Goal: Information Seeking & Learning: Learn about a topic

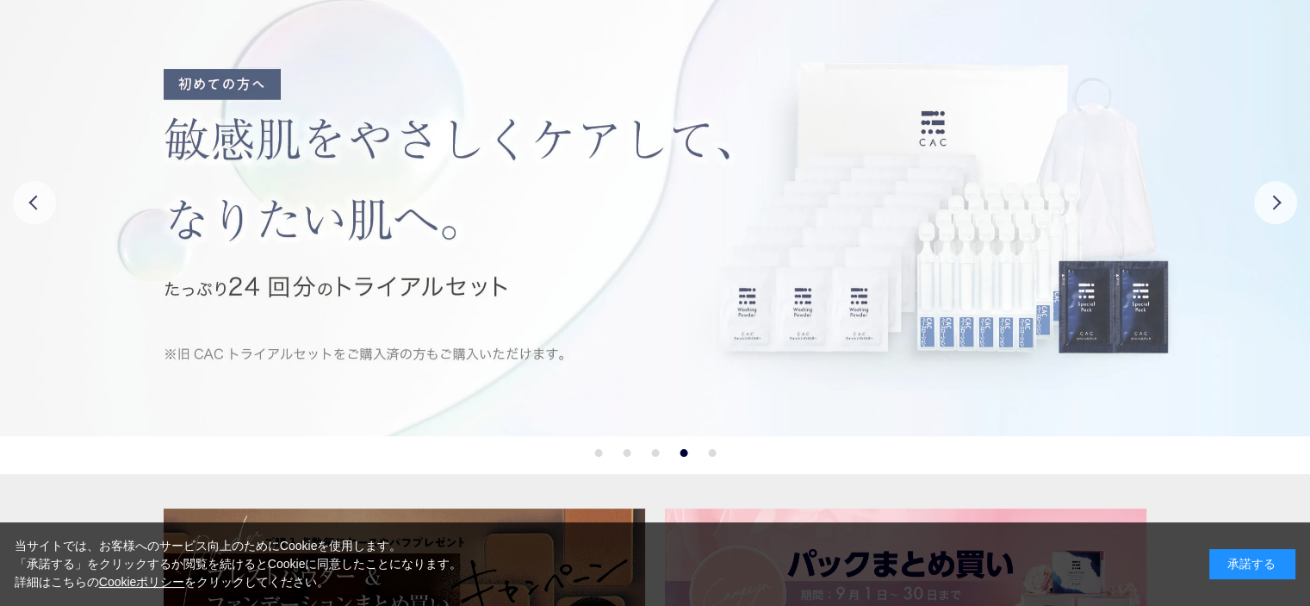
scroll to position [86, 0]
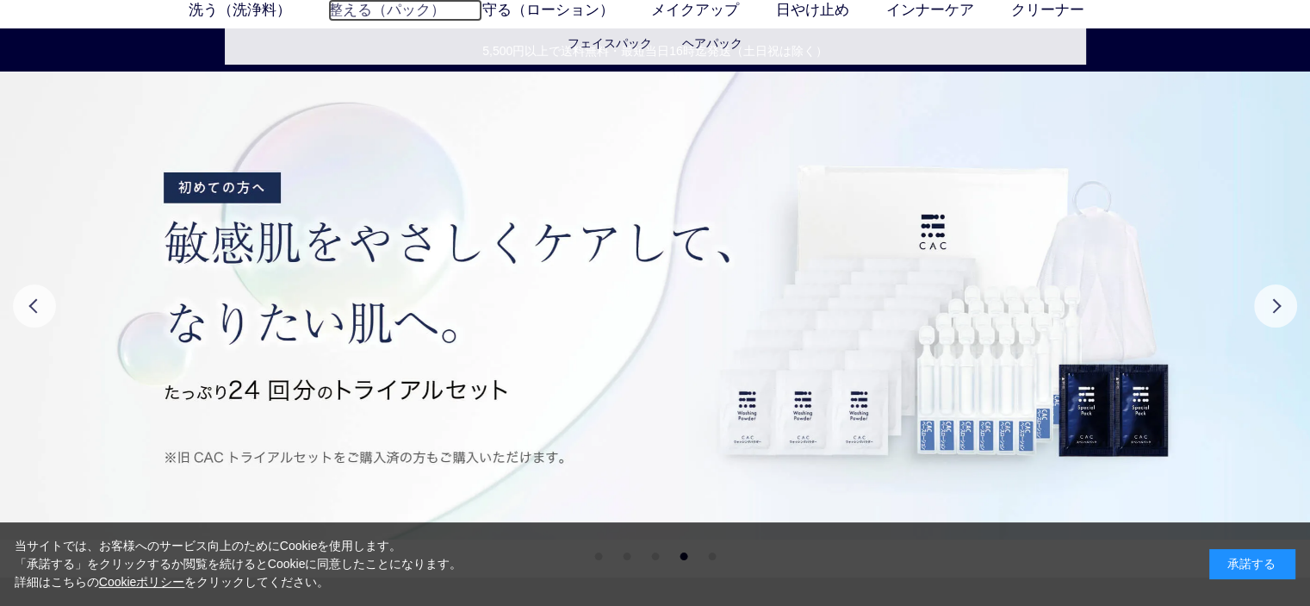
click at [346, 3] on link "整える（パック）" at bounding box center [405, 10] width 154 height 22
click at [359, 23] on ul "洗う（洗浄料） 液体洗浄料 パウダー洗浄料 泡洗顔料 グッズ 整える（パック） フェイスパック ヘアパック 守る（ローション） 保湿化粧水 柔軟化粧水 美容液…" at bounding box center [655, 13] width 1310 height 29
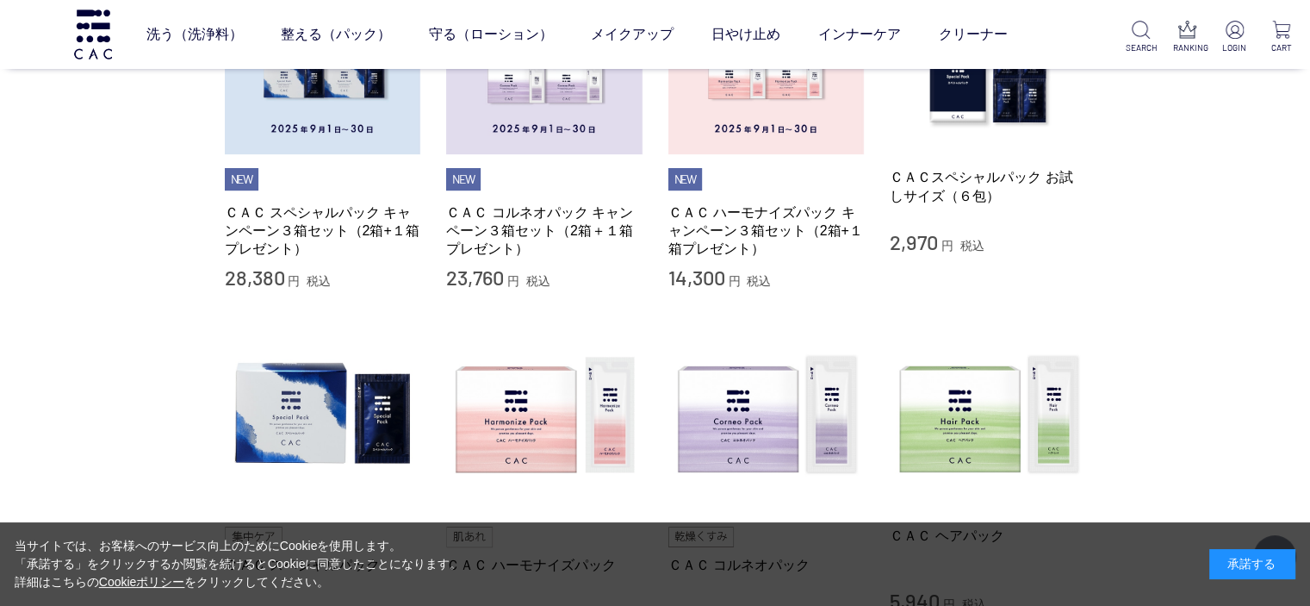
scroll to position [689, 0]
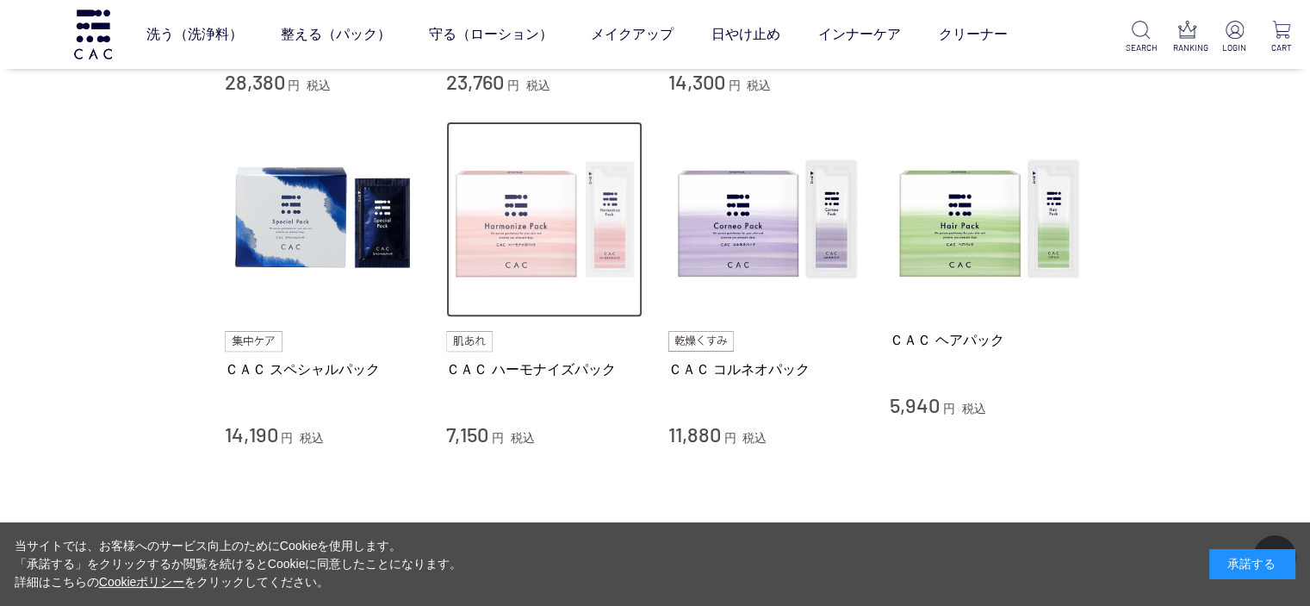
click at [513, 233] on img at bounding box center [544, 219] width 196 height 196
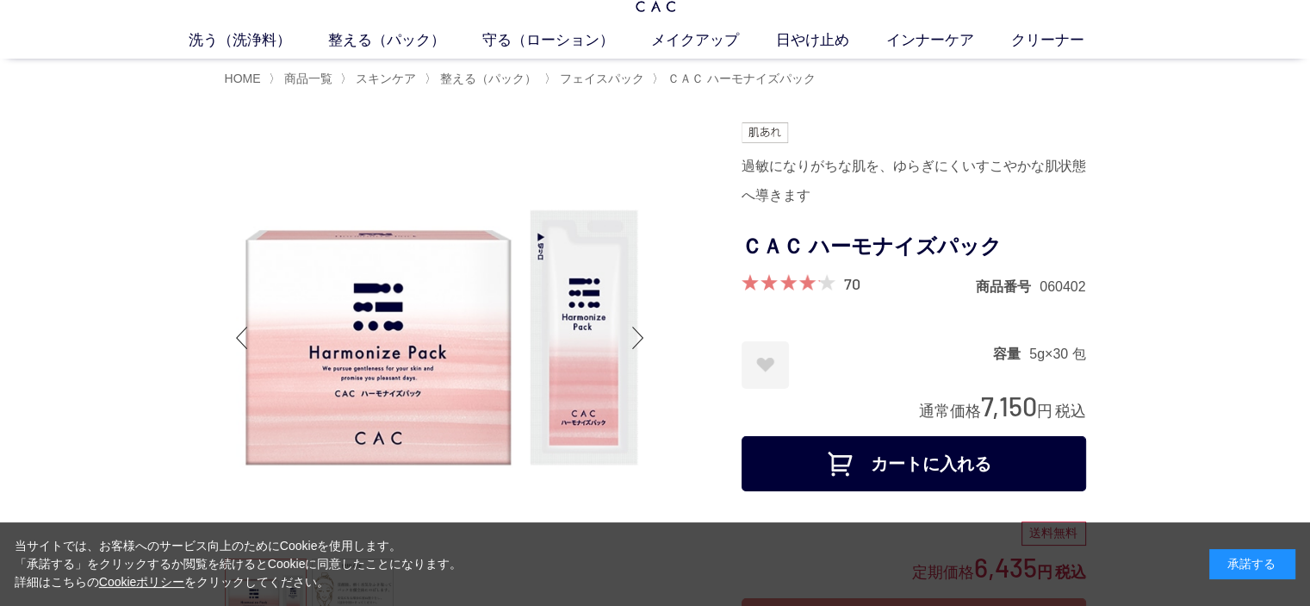
scroll to position [86, 0]
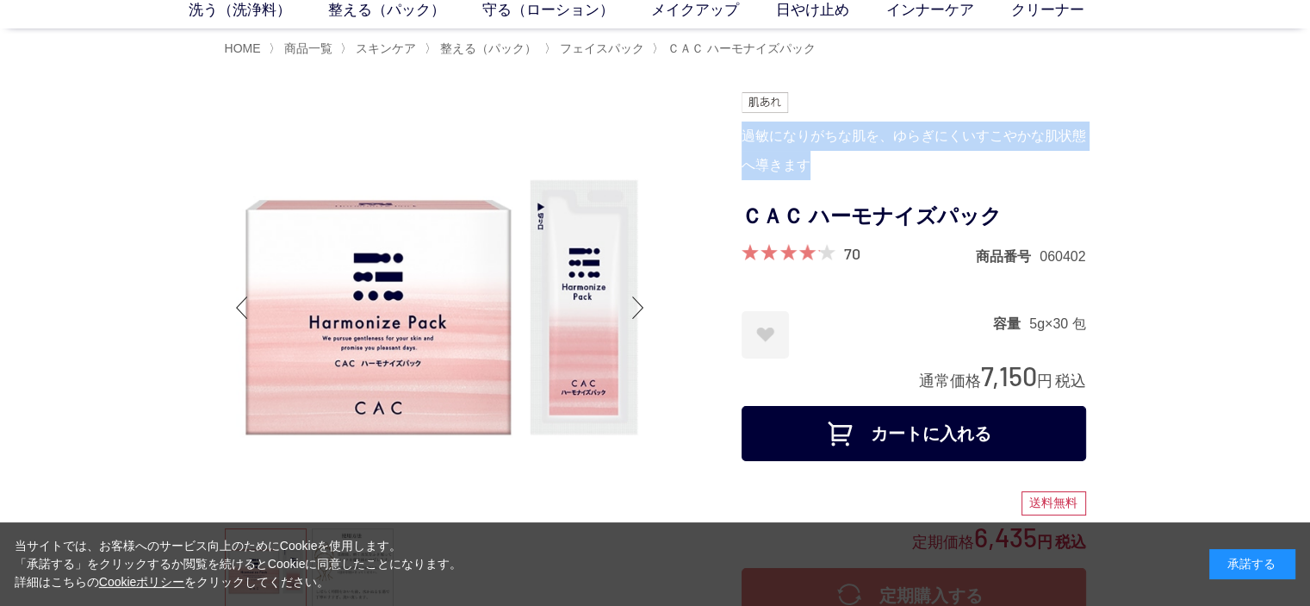
drag, startPoint x: 819, startPoint y: 165, endPoint x: 743, endPoint y: 137, distance: 81.5
click at [743, 137] on div "過敏になりがちな肌を、ゆらぎにくいすこやかな肌状態へ導きます" at bounding box center [914, 150] width 345 height 59
copy div "過敏になりがちな肌を、ゆらぎにくいすこやかな肌状態へ導きます"
click at [781, 103] on img at bounding box center [765, 102] width 47 height 21
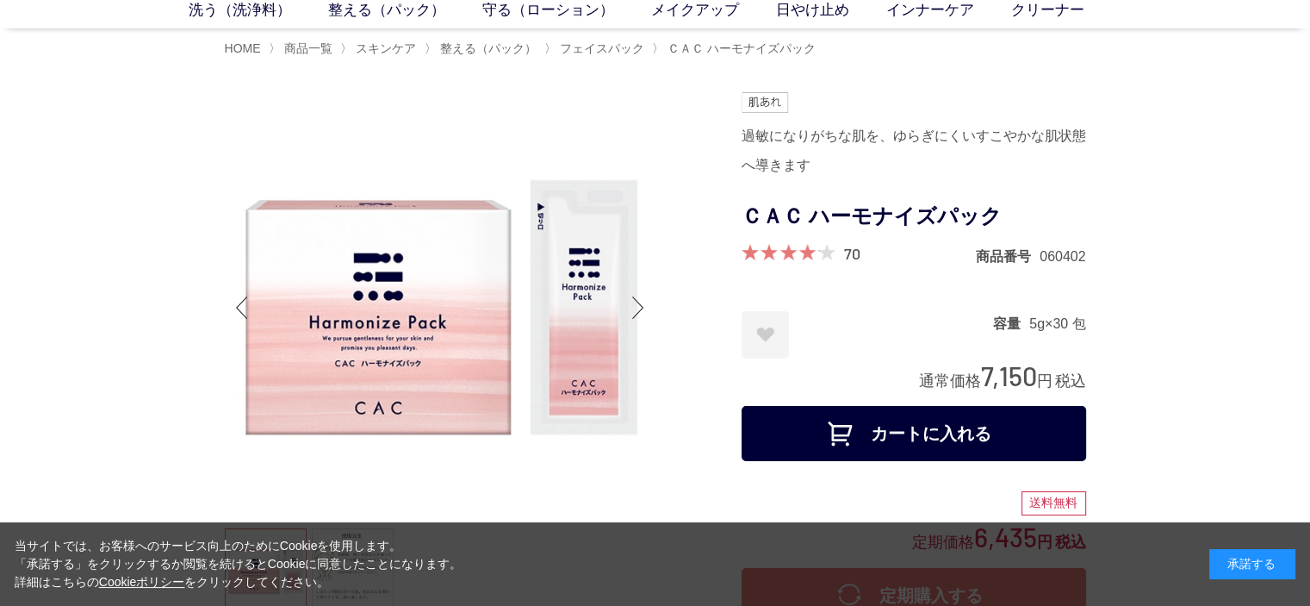
drag, startPoint x: 845, startPoint y: 86, endPoint x: 822, endPoint y: 94, distance: 24.5
click at [845, 85] on div at bounding box center [655, 88] width 861 height 9
click at [762, 100] on img at bounding box center [765, 102] width 47 height 21
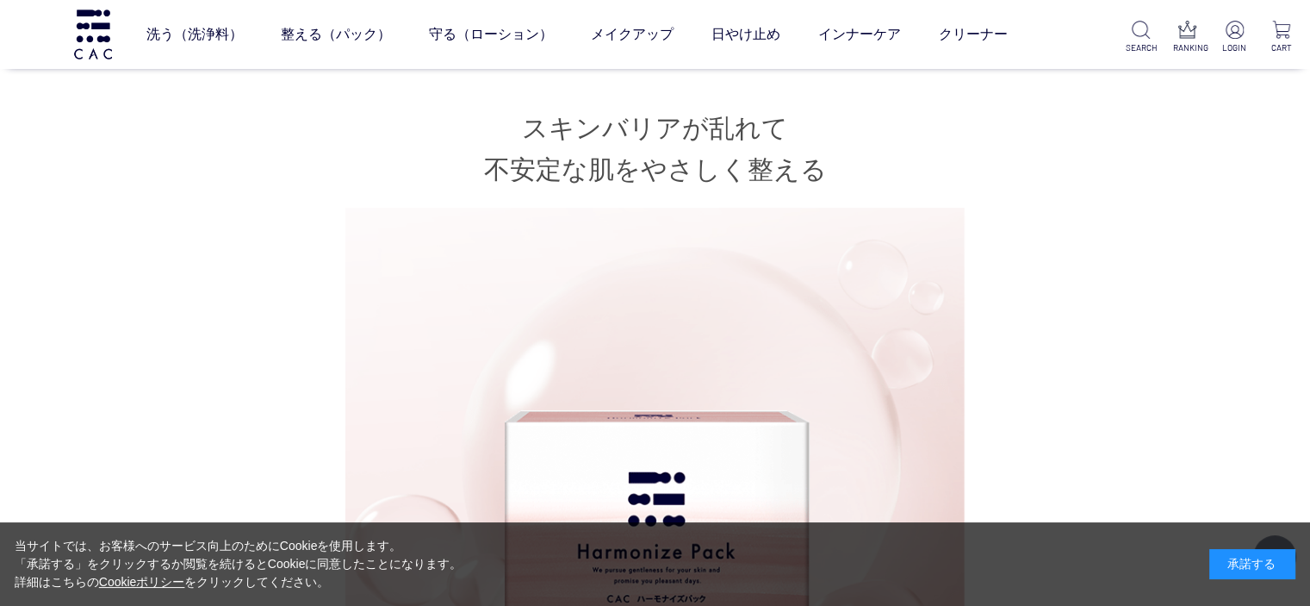
scroll to position [861, 0]
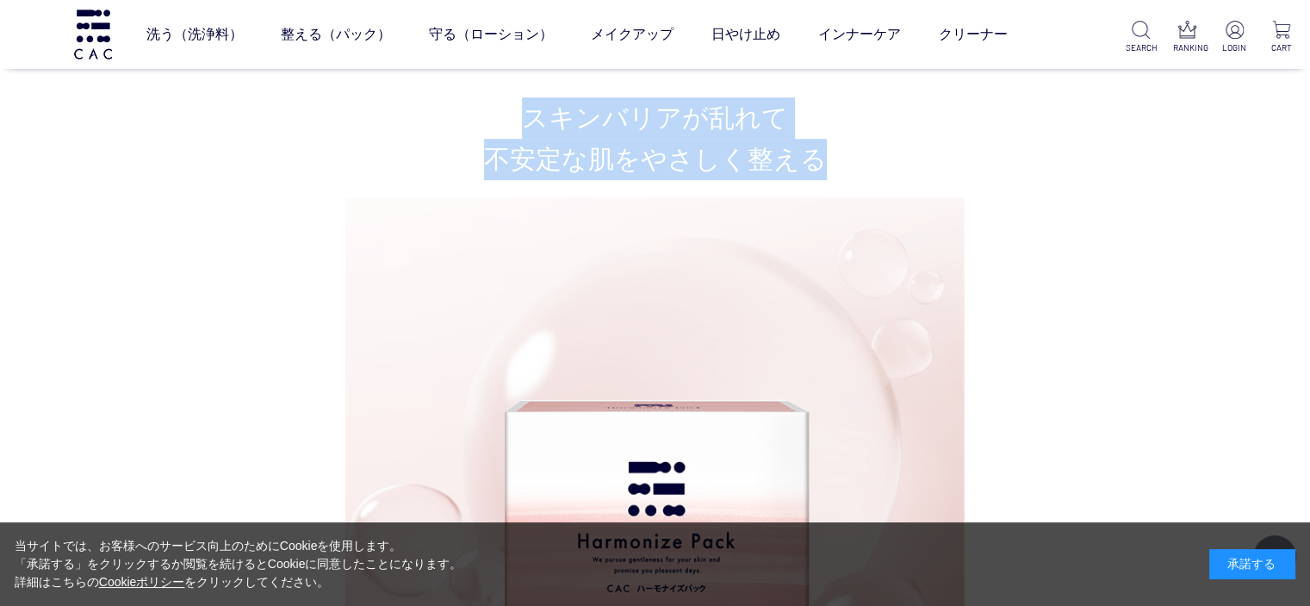
drag, startPoint x: 830, startPoint y: 158, endPoint x: 537, endPoint y: 108, distance: 297.1
click at [537, 108] on h2 "スキンバリアが乱れて 不安定な肌をやさしく整える" at bounding box center [655, 138] width 861 height 83
copy h2 "スキンバリアが乱れて 不安定な肌をやさしく整える"
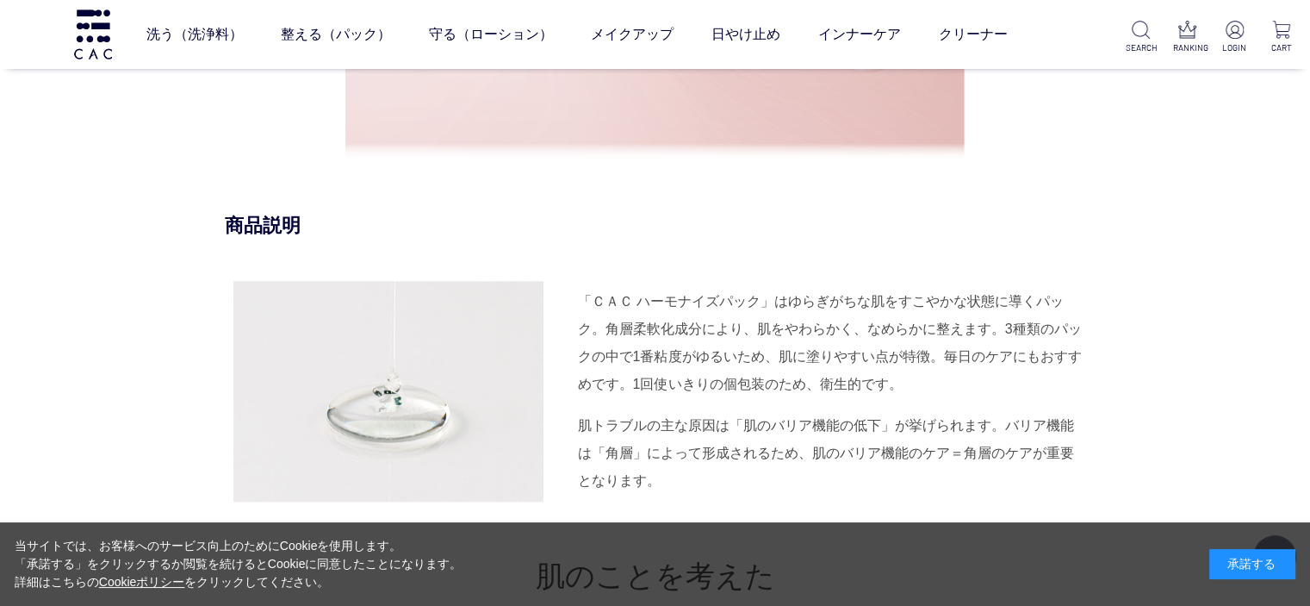
scroll to position [1551, 0]
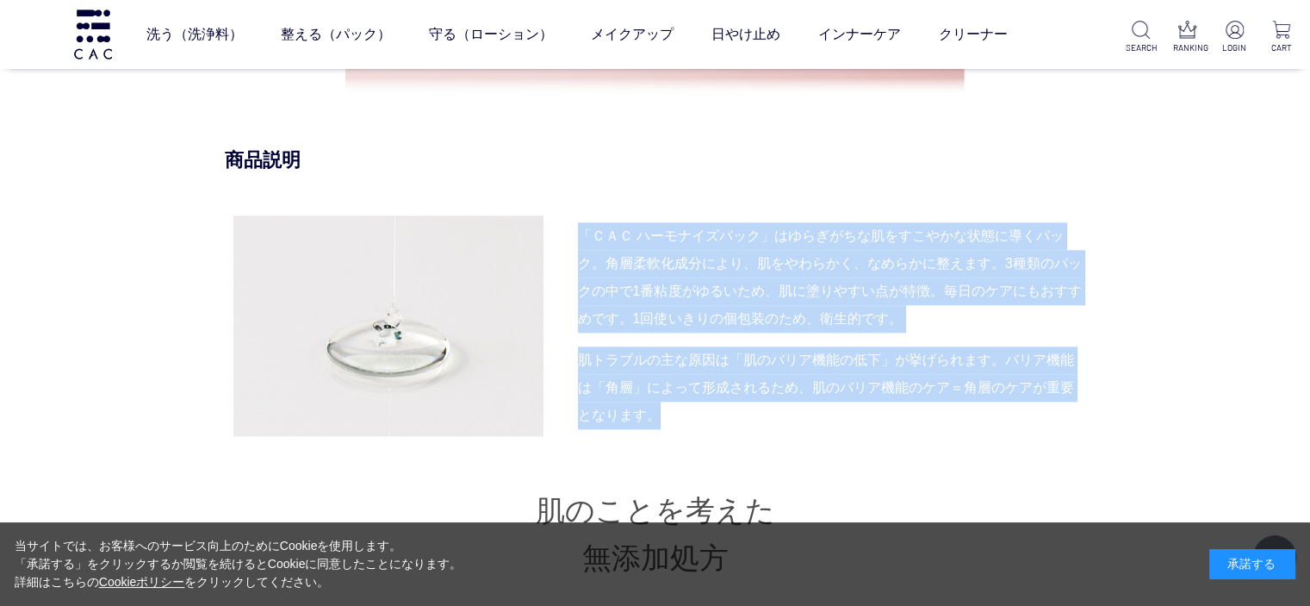
drag, startPoint x: 658, startPoint y: 416, endPoint x: 578, endPoint y: 227, distance: 205.0
click at [578, 228] on div "「ＣＡＣ ハーモナイズパック」はゆらぎがちな肌をすこやかな状態に導くパック。角層柔軟化成分により、肌をやわらかく、なめらかに整えます。3種類のパックの中で1番…" at bounding box center [655, 325] width 861 height 221
copy div "「ＣＡＣ ハーモナイズパック」はゆらぎがちな肌をすこやかな状態に導くパック。角層柔軟化成分により、肌をやわらかく、なめらかに整えます。3種類のパックの中で1番…"
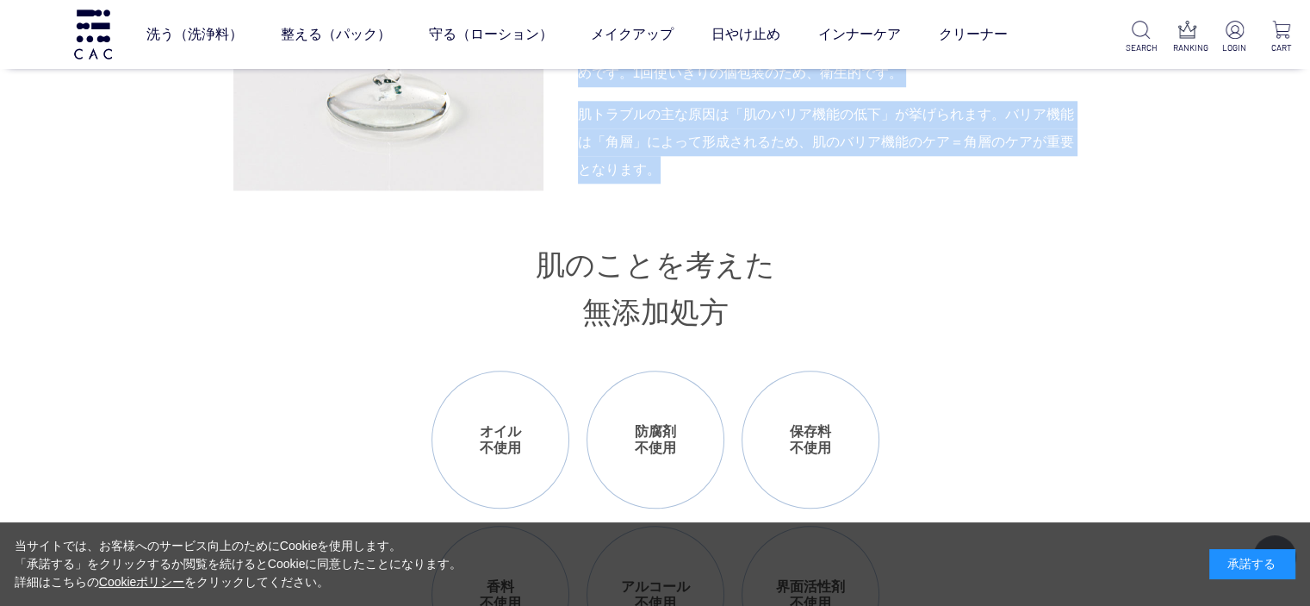
scroll to position [1861, 0]
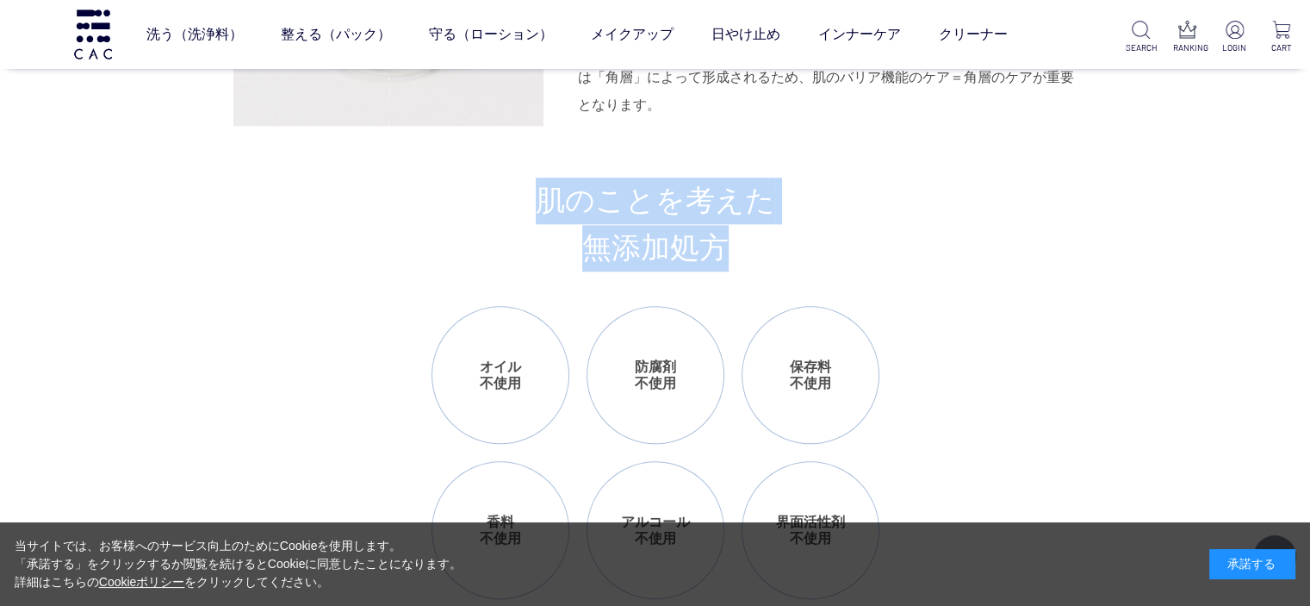
drag, startPoint x: 751, startPoint y: 254, endPoint x: 511, endPoint y: 205, distance: 245.3
click at [511, 205] on h3 "肌のことを考えた 無添加処方" at bounding box center [655, 224] width 861 height 94
copy h3 "肌のことを考えた 無添加処方"
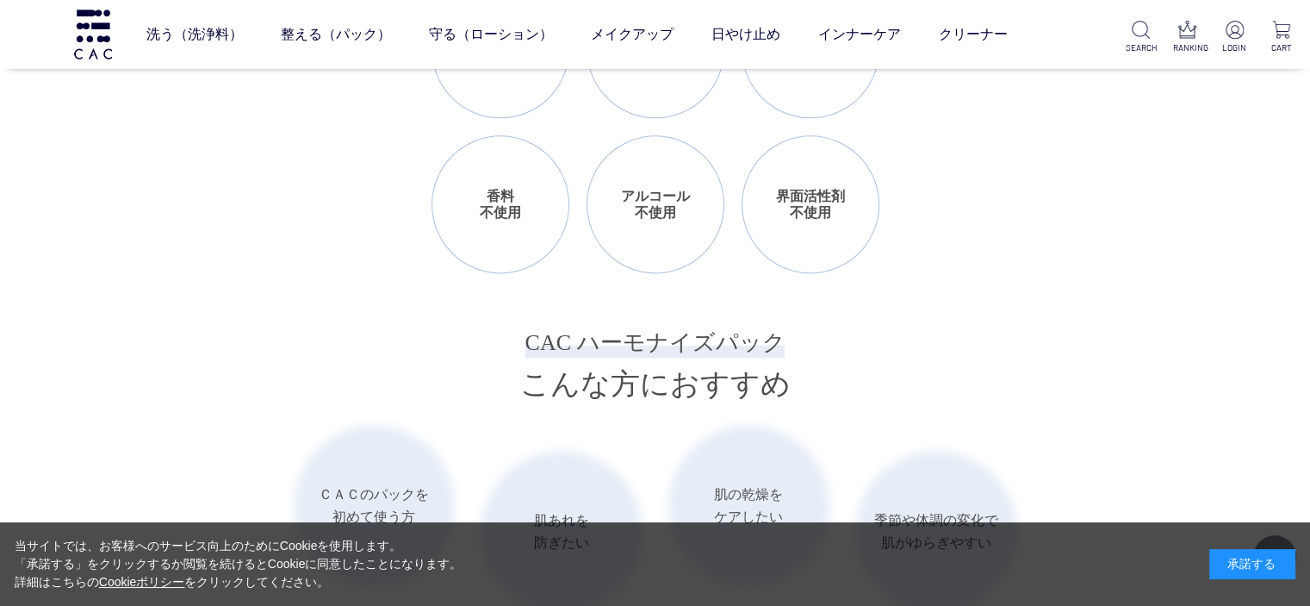
scroll to position [2292, 0]
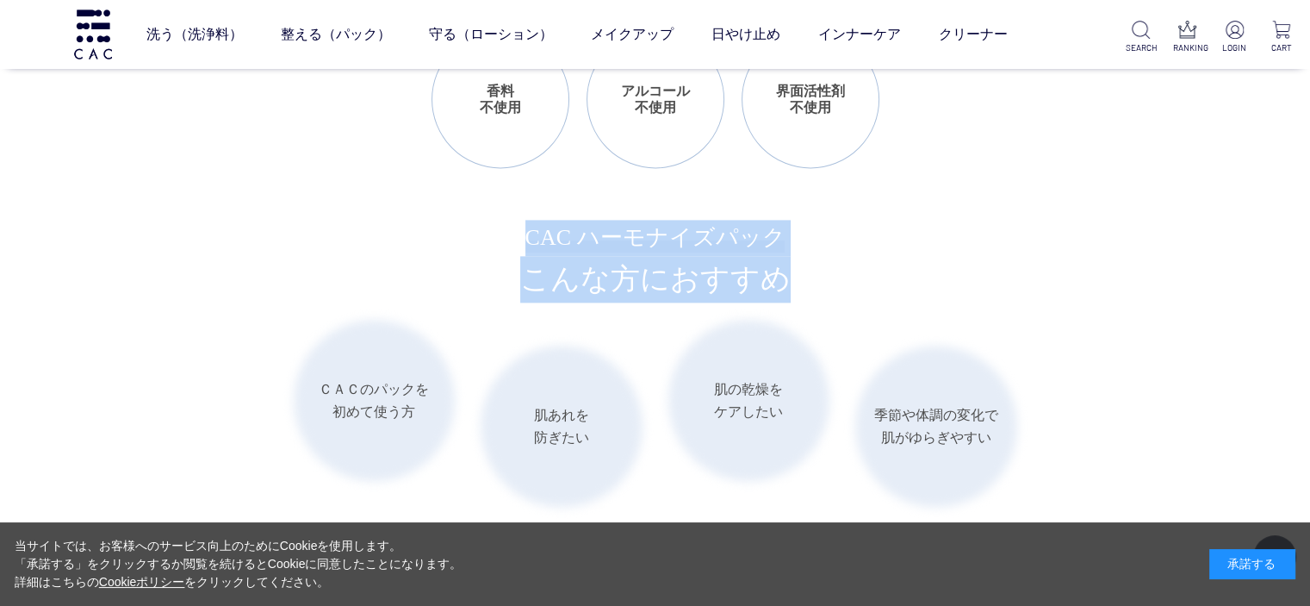
drag, startPoint x: 786, startPoint y: 276, endPoint x: 531, endPoint y: 237, distance: 257.9
click at [531, 237] on h3 "CAC ハーモナイズパック こんな方におすすめ" at bounding box center [655, 261] width 861 height 83
copy h3 "CAC ハーモナイズパック こんな方におすすめ"
click at [769, 277] on h3 "CAC ハーモナイズパック こんな方におすすめ" at bounding box center [655, 261] width 861 height 83
click at [791, 278] on h3 "CAC ハーモナイズパック こんな方におすすめ" at bounding box center [655, 261] width 861 height 83
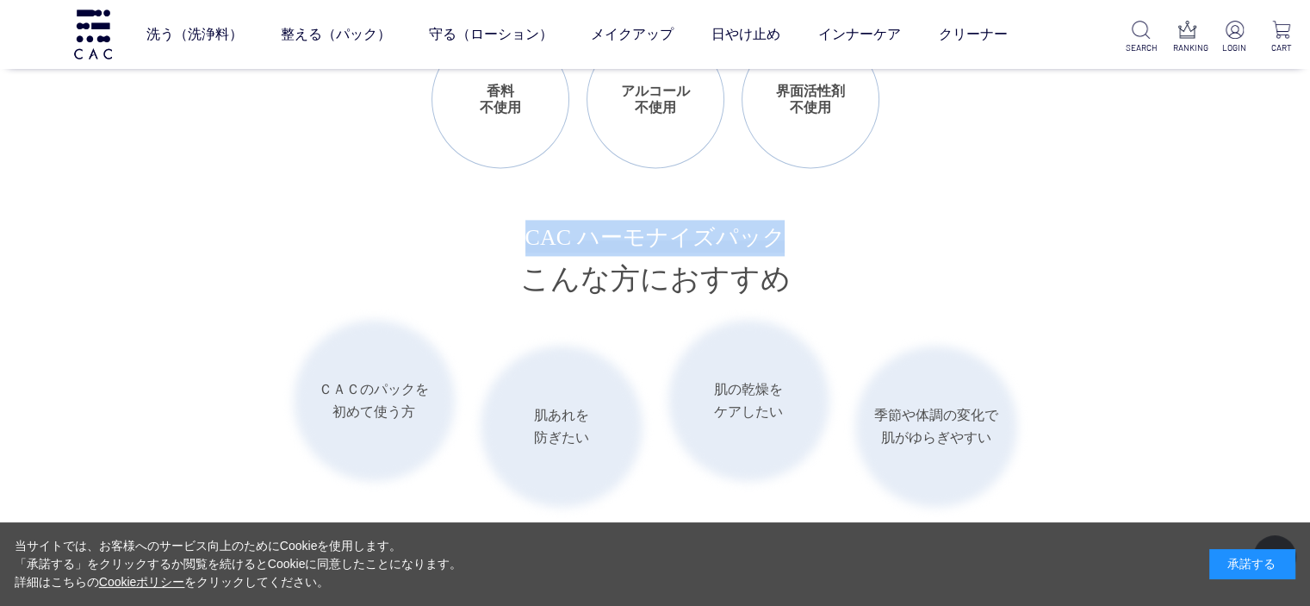
drag, startPoint x: 524, startPoint y: 233, endPoint x: 782, endPoint y: 232, distance: 258.4
click at [782, 232] on h3 "CAC ハーモナイズパック こんな方におすすめ" at bounding box center [655, 261] width 861 height 83
copy span "CAC ハーモナイズパック"
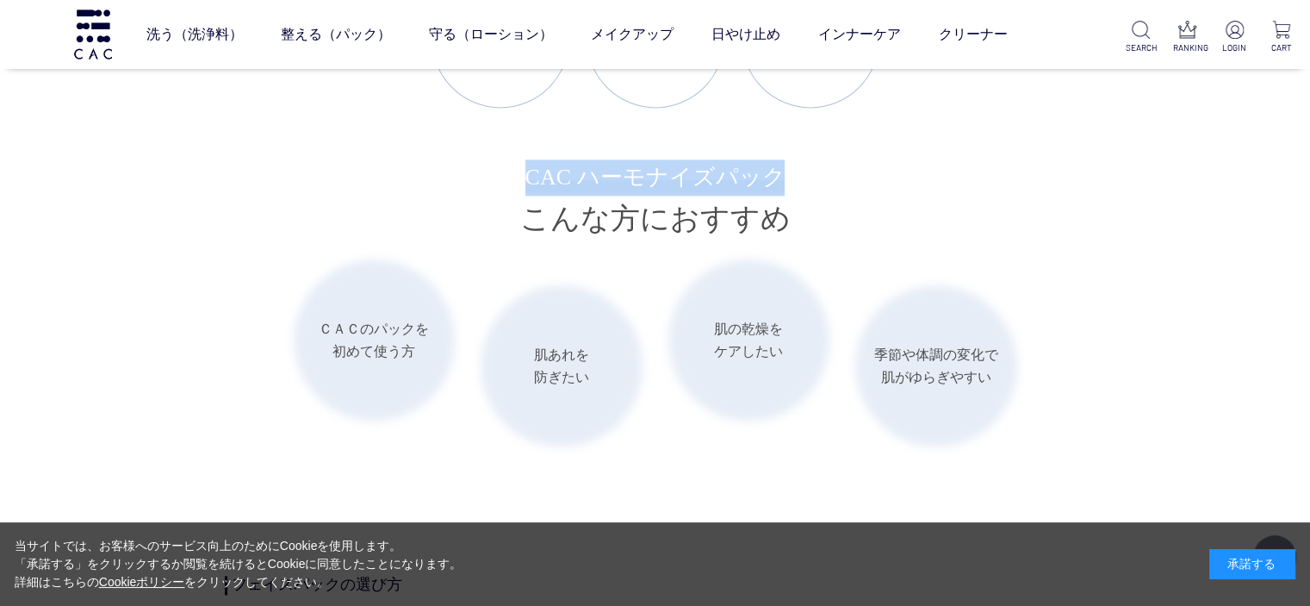
scroll to position [2378, 0]
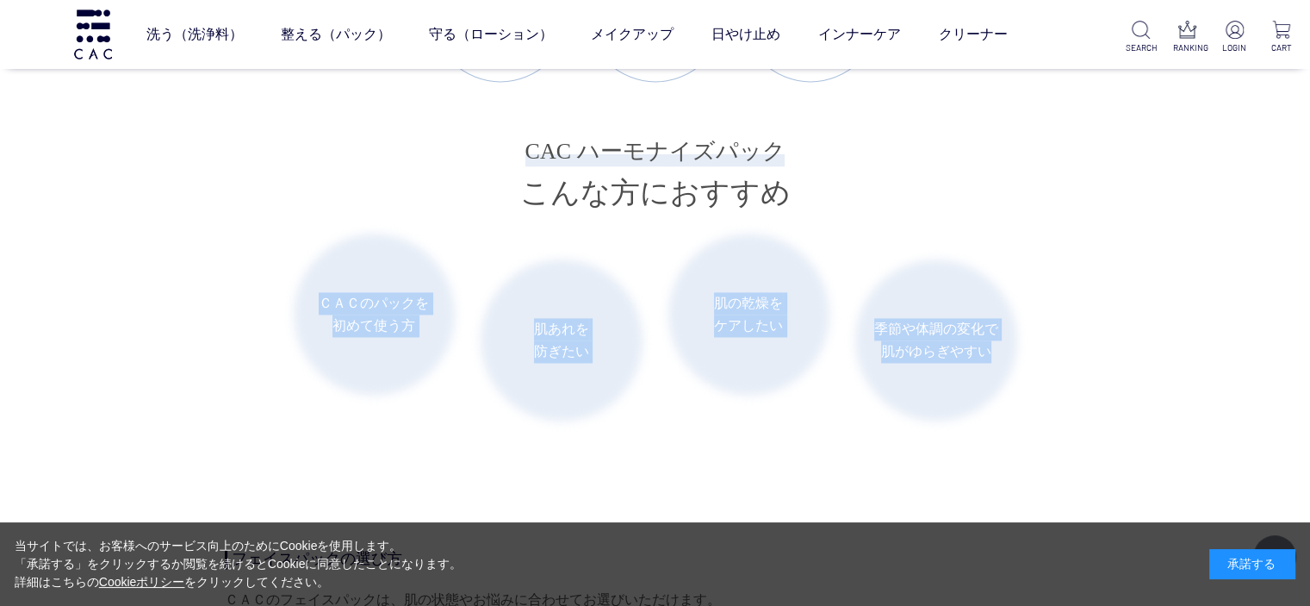
drag, startPoint x: 999, startPoint y: 348, endPoint x: 308, endPoint y: 305, distance: 692.3
click at [308, 305] on ul "ＣＡＣのパックを 初めて使う方 肌あれを 防ぎたい 肌の乾燥を ケアしたい 季節や体調の変化で 肌がゆらぎやすい" at bounding box center [656, 327] width 724 height 188
copy ul "ＣＡＣのパックを 初めて使う方 肌あれを 防ぎたい 肌の乾燥を ケアしたい 季節や体調の変化で 肌がゆらぎやすい"
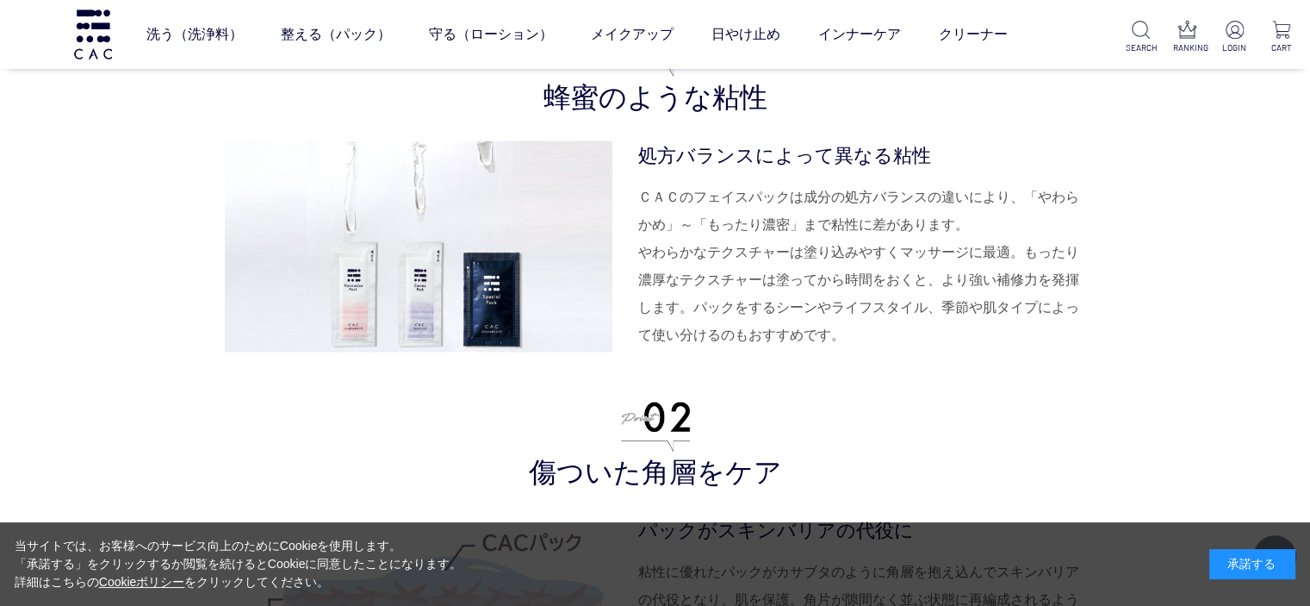
scroll to position [3756, 0]
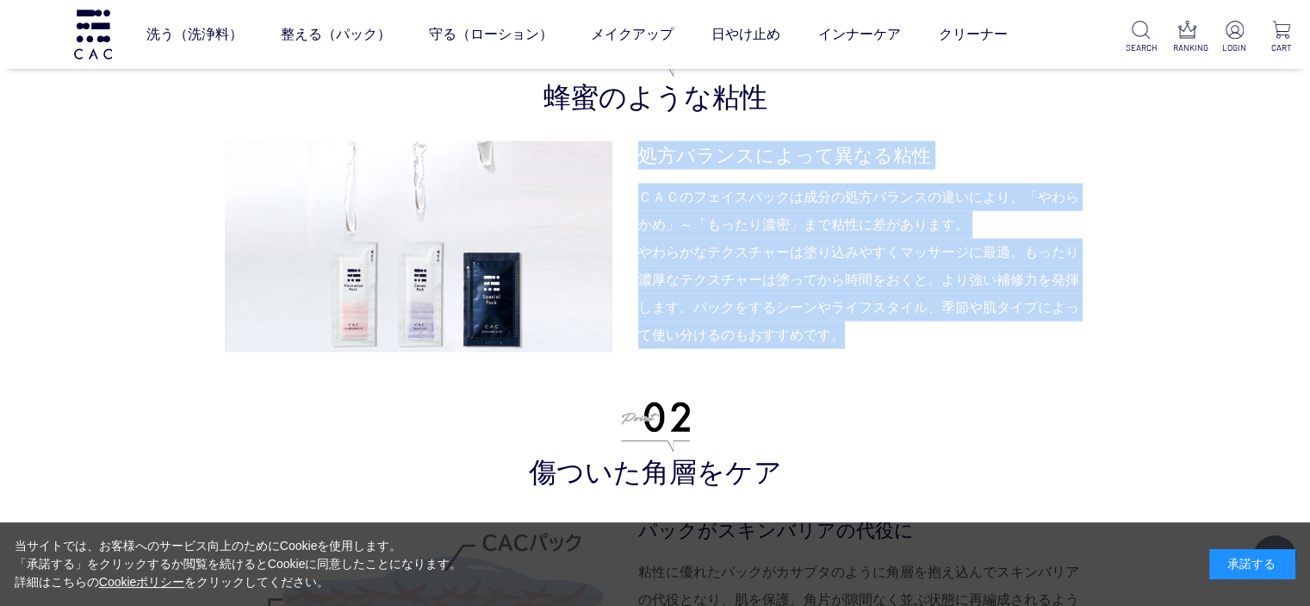
drag, startPoint x: 843, startPoint y: 333, endPoint x: 641, endPoint y: 148, distance: 273.8
click at [641, 148] on dl "処方バランスによって異なる粘性 ＣＡＣのフェイスパックは成分の処方バランスの違いにより、「やわらかめ」～「もったり濃密」まで粘性に差があります。 やわらかなテ…" at bounding box center [862, 246] width 448 height 211
copy dl "処方バランスによって異なる粘性 ＣＡＣのフェイスパックは成分の処方バランスの違いにより、「やわらかめ」～「もったり濃密」まで粘性に差があります。 やわらかなテ…"
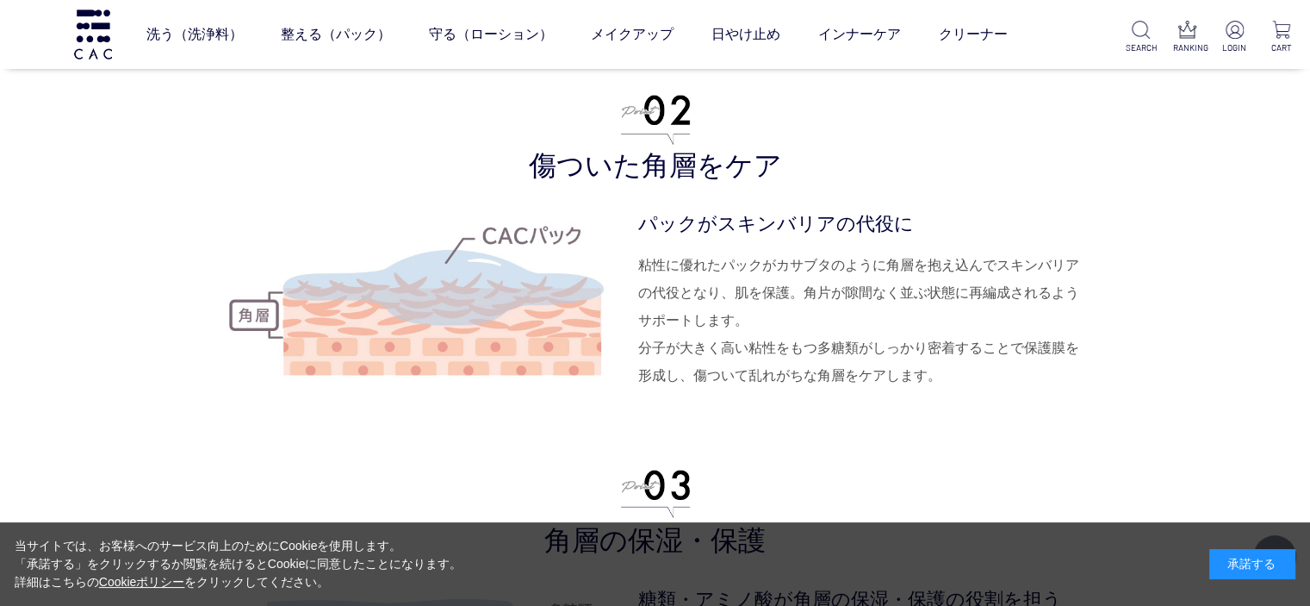
scroll to position [4101, 0]
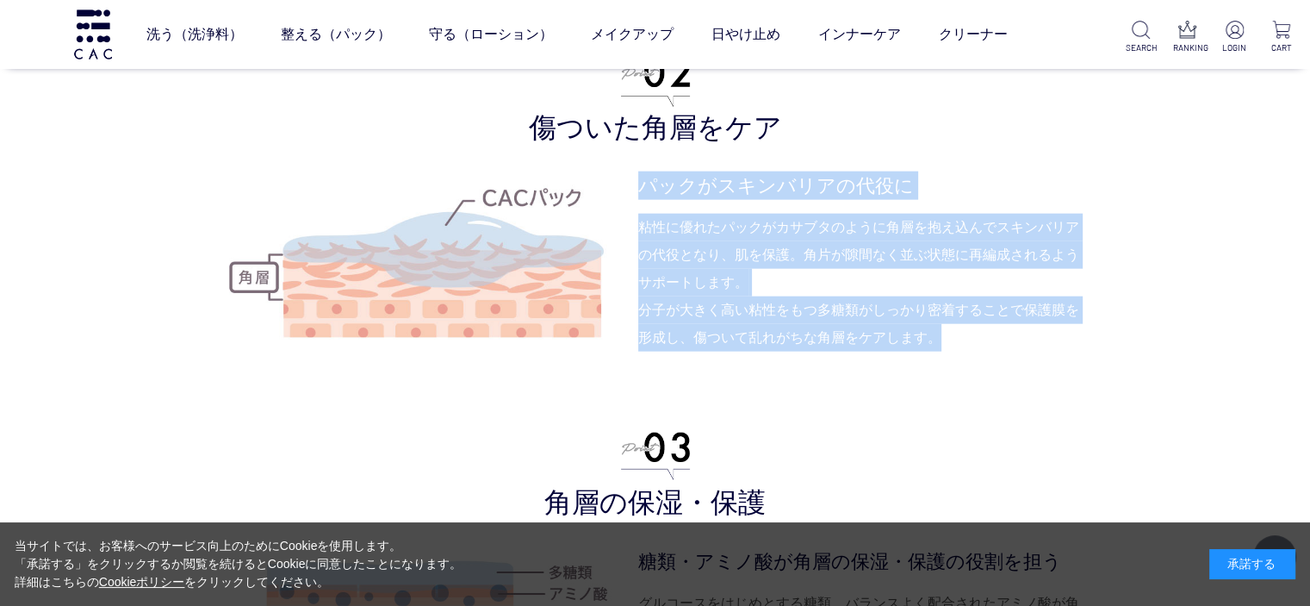
drag, startPoint x: 946, startPoint y: 337, endPoint x: 638, endPoint y: 193, distance: 340.3
click at [638, 193] on dl "パックがスキンバリアの代役に 粘性に優れたパックがカサブタのように角層を抱え込んでスキンバリアの代役となり、肌を保護。角片が隙間なく並ぶ状態に再編成されるよう…" at bounding box center [862, 276] width 448 height 211
copy dl "パックがスキンバリアの代役に 粘性に優れたパックがカサブタのように角層を抱え込んでスキンバリアの代役となり、肌を保護。角片が隙間なく並ぶ状態に再編成されるよう…"
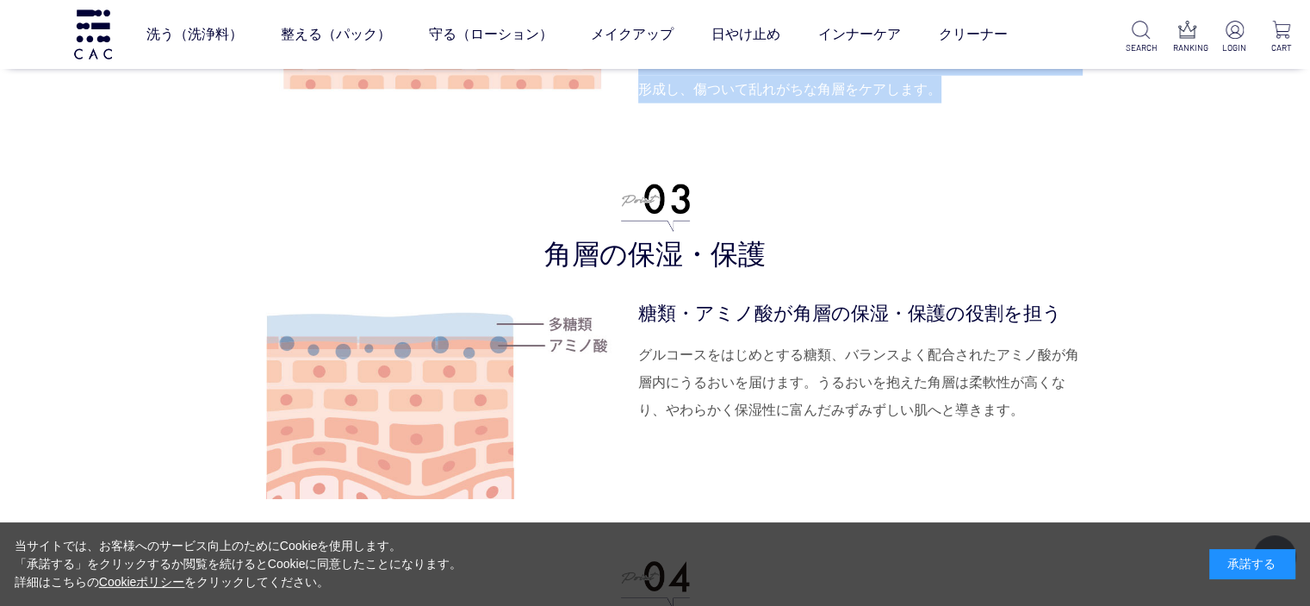
scroll to position [4359, 0]
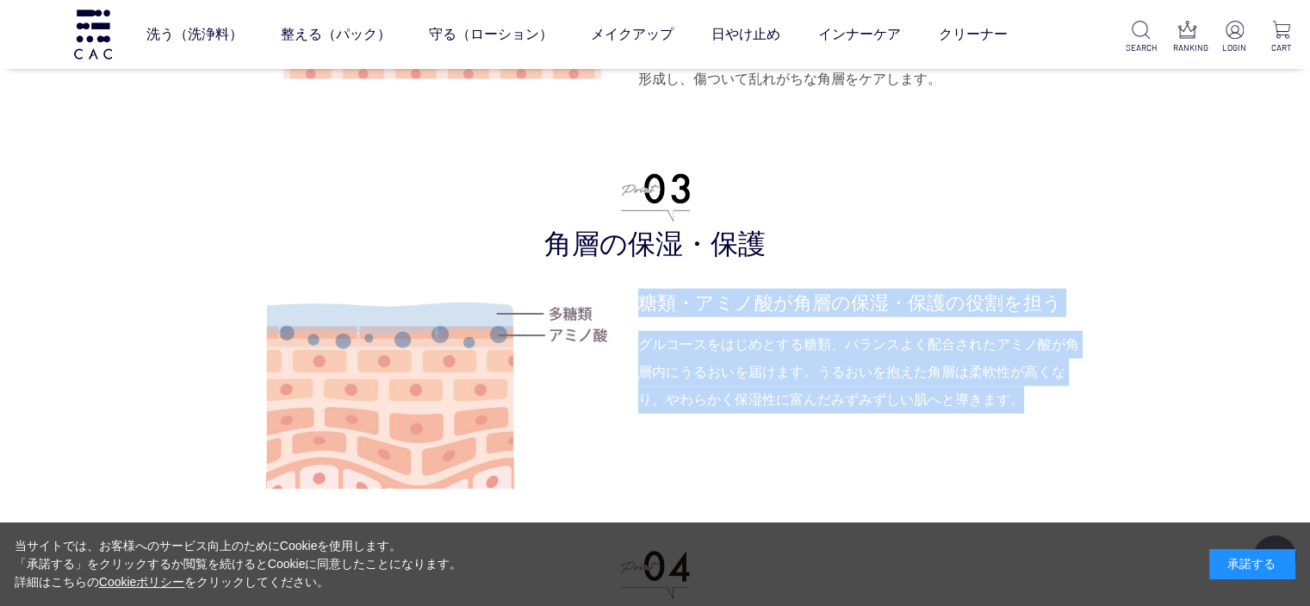
drag, startPoint x: 1029, startPoint y: 402, endPoint x: 641, endPoint y: 291, distance: 403.3
click at [641, 291] on dl "糖類・アミノ酸が角層の保湿・保護の役割を担う グルコースをはじめとする糖類、バランスよく配合されたアミノ酸が角層内にうるおいを届けます。うるおいを抱えた角層は…" at bounding box center [862, 394] width 448 height 211
copy dl "糖類・アミノ酸が角層の保湿・保護の役割を担う グルコースをはじめとする糖類、バランスよく配合されたアミノ酸が角層内にうるおいを届けます。うるおいを抱えた角層は…"
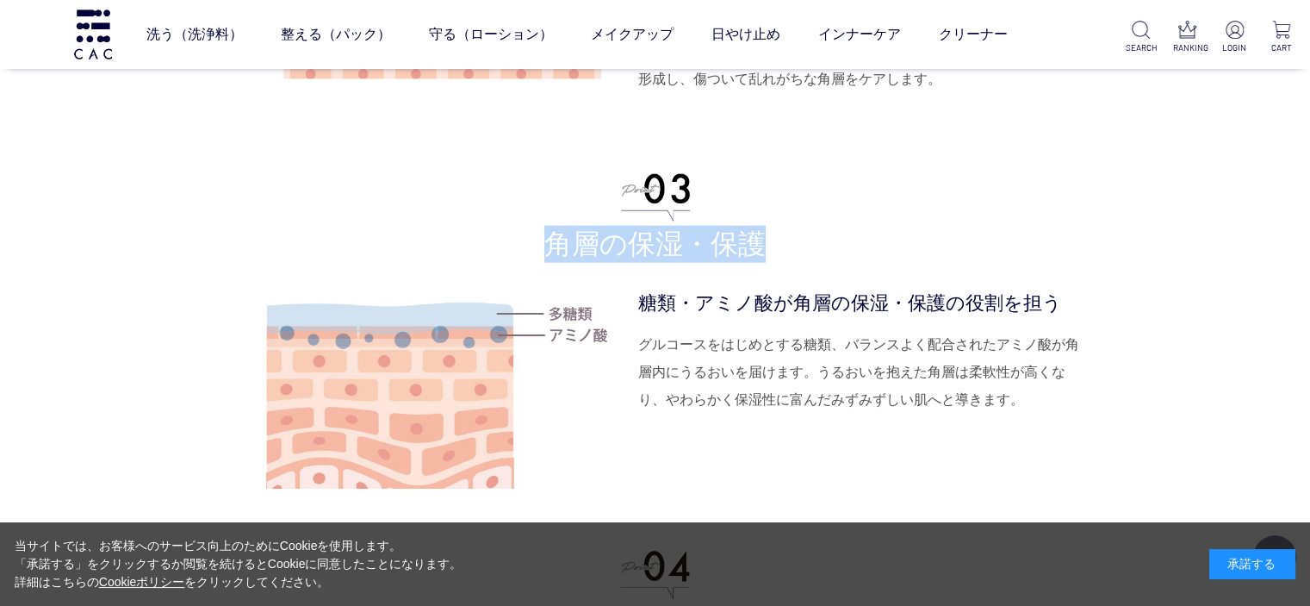
drag, startPoint x: 765, startPoint y: 238, endPoint x: 538, endPoint y: 235, distance: 227.4
click at [538, 235] on h3 "角層の保湿・保護" at bounding box center [655, 218] width 861 height 89
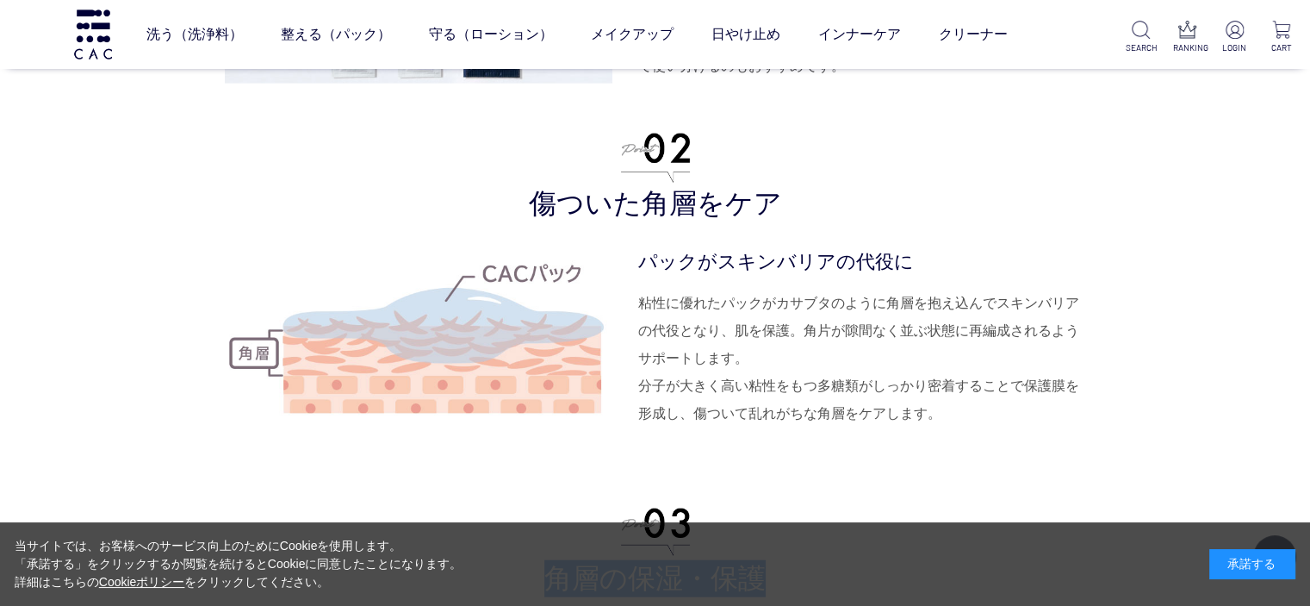
scroll to position [4015, 0]
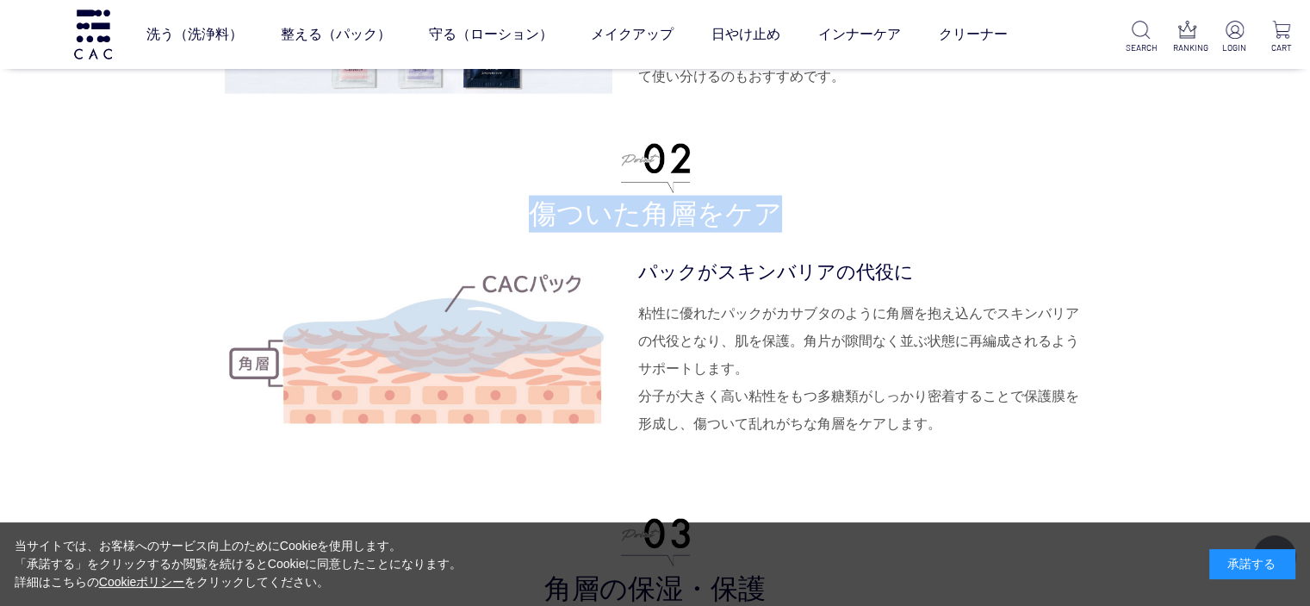
drag, startPoint x: 777, startPoint y: 209, endPoint x: 532, endPoint y: 227, distance: 245.3
click at [532, 227] on h3 "傷ついた角層をケア" at bounding box center [655, 188] width 861 height 89
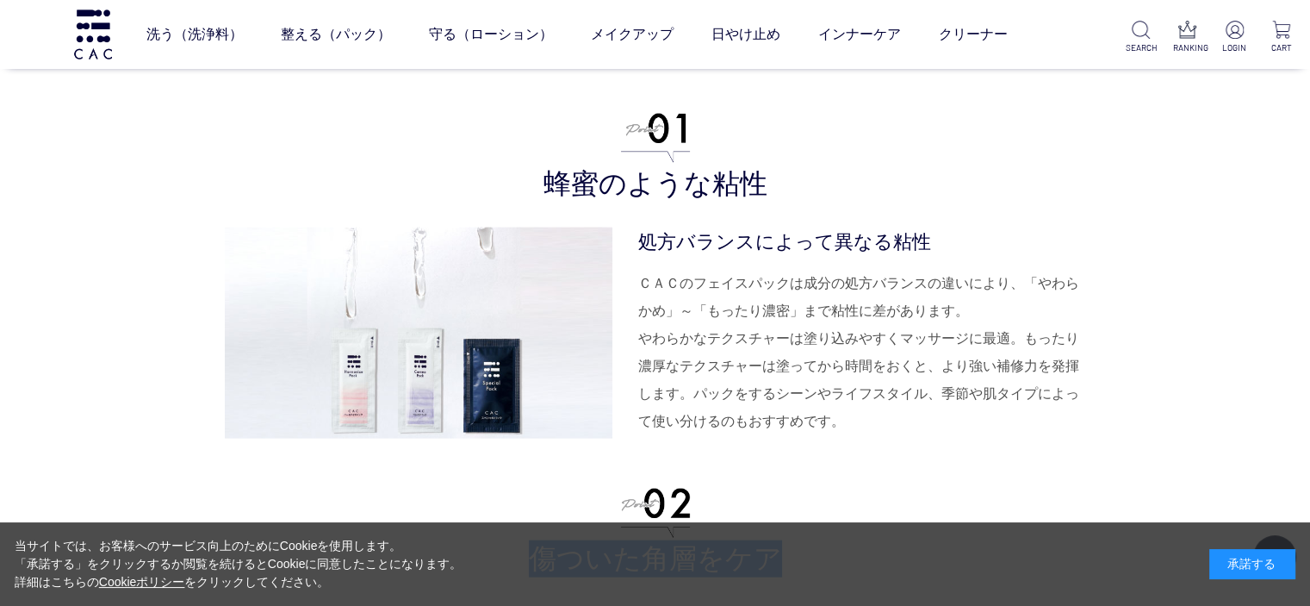
scroll to position [3584, 0]
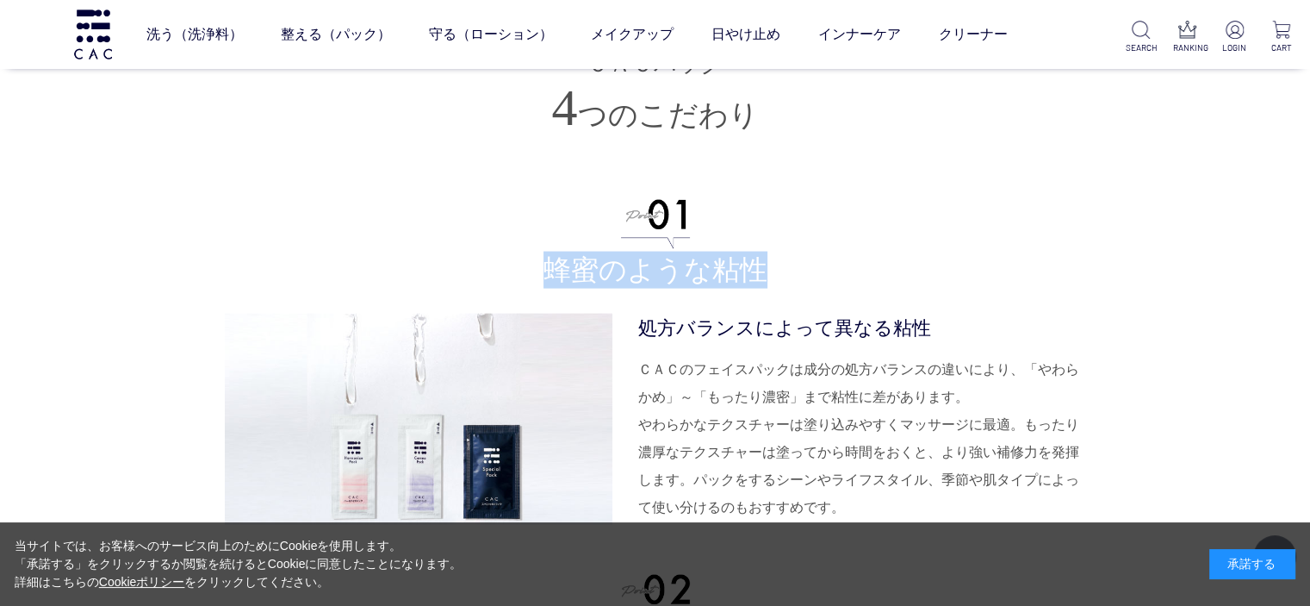
drag, startPoint x: 770, startPoint y: 275, endPoint x: 544, endPoint y: 281, distance: 225.8
click at [544, 281] on h3 "蜂蜜のような粘性" at bounding box center [655, 244] width 861 height 89
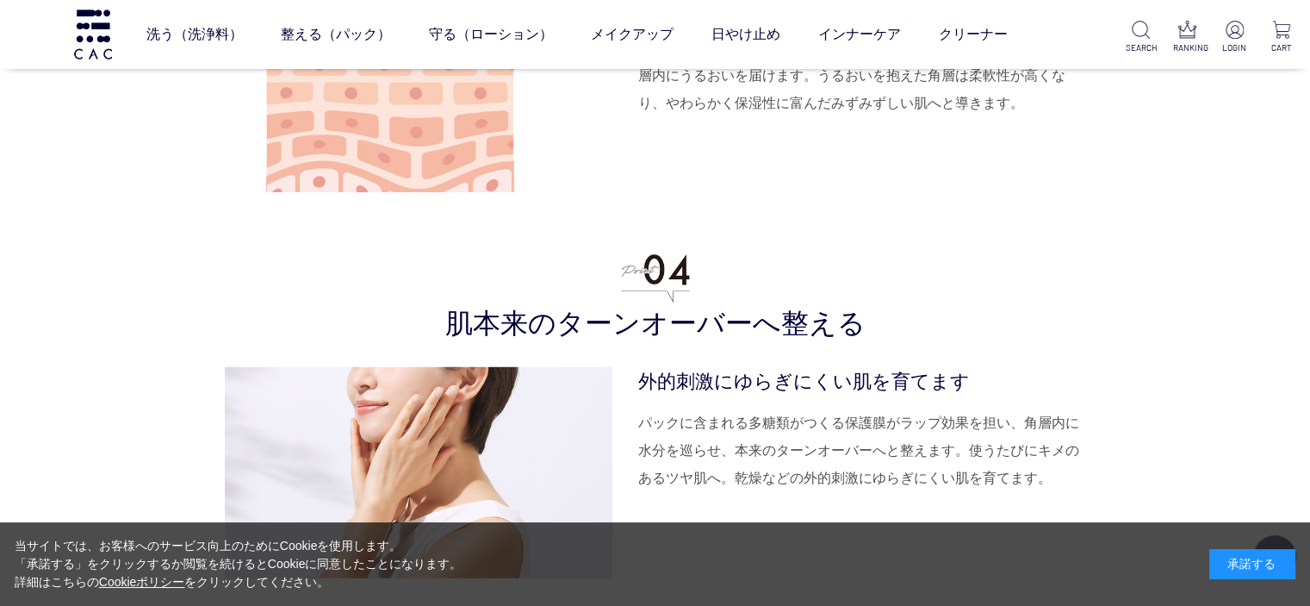
scroll to position [4704, 0]
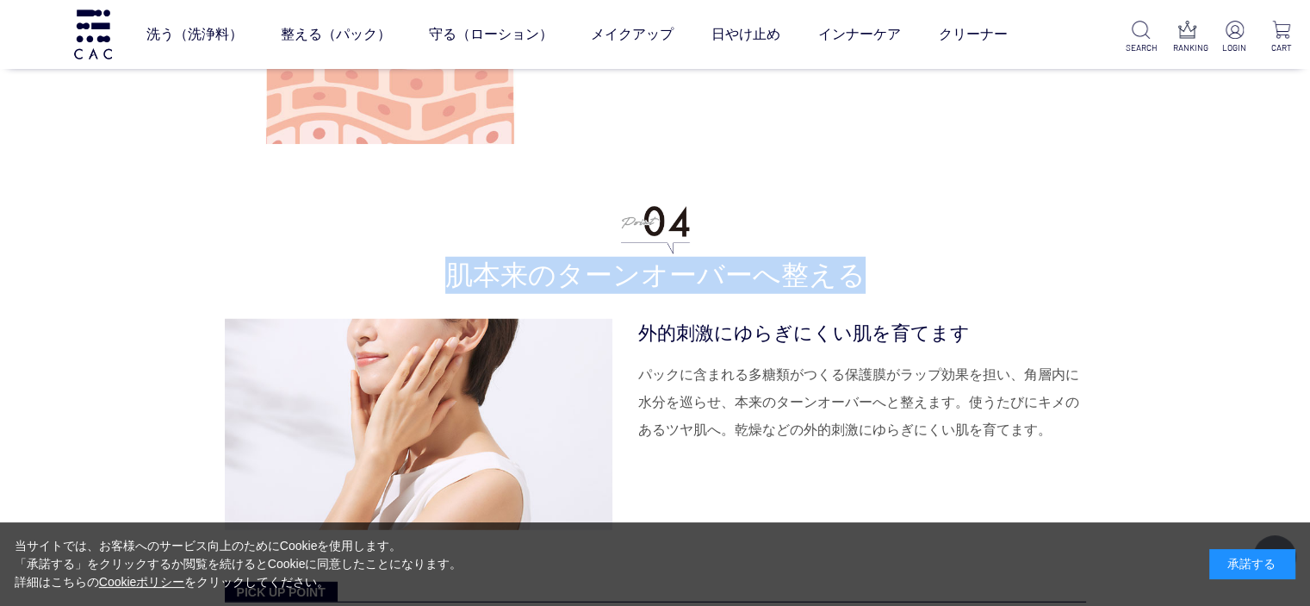
drag, startPoint x: 863, startPoint y: 271, endPoint x: 425, endPoint y: 278, distance: 438.6
click at [425, 279] on h3 "肌本来のターンオーバーへ整える" at bounding box center [655, 249] width 861 height 89
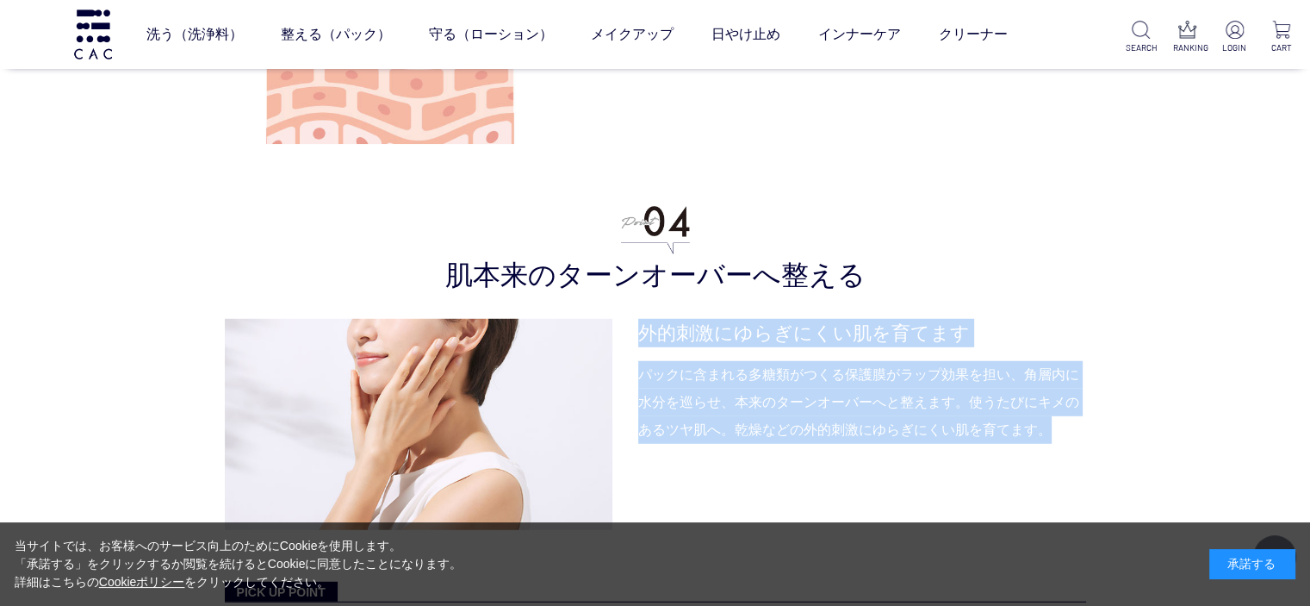
drag, startPoint x: 641, startPoint y: 328, endPoint x: 1050, endPoint y: 442, distance: 424.7
click at [1050, 442] on dl "外的刺激にゆらぎにくい肌を育てます パックに含まれる多糖類がつくる保護膜がラップ効果を担い、角層内に水分を巡らせ、本来のターンオーバーへと整えます。使うたびに…" at bounding box center [862, 424] width 448 height 211
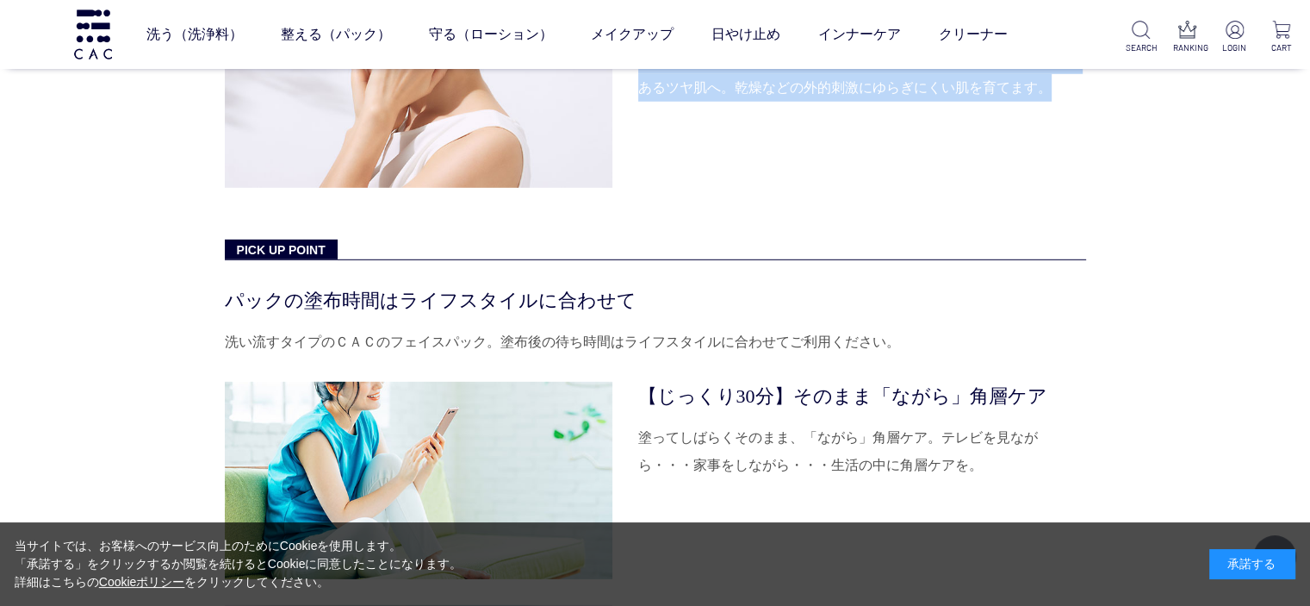
scroll to position [5048, 0]
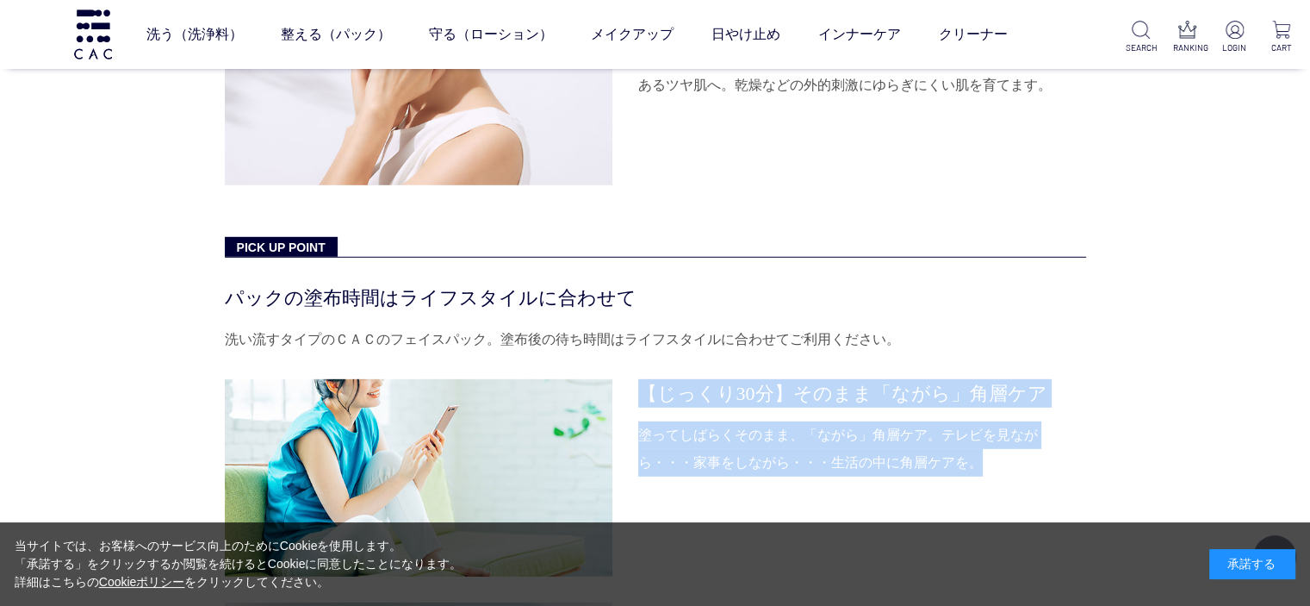
drag, startPoint x: 937, startPoint y: 463, endPoint x: 638, endPoint y: 393, distance: 308.0
click at [638, 393] on dl "【じっくり30分】そのまま「ながら」角層ケア 塗ってしばらくそのまま、「ながら」角層ケア。テレビを見ながら・・・家事をしながら・・・生活の中に角層ケアを。" at bounding box center [862, 477] width 448 height 197
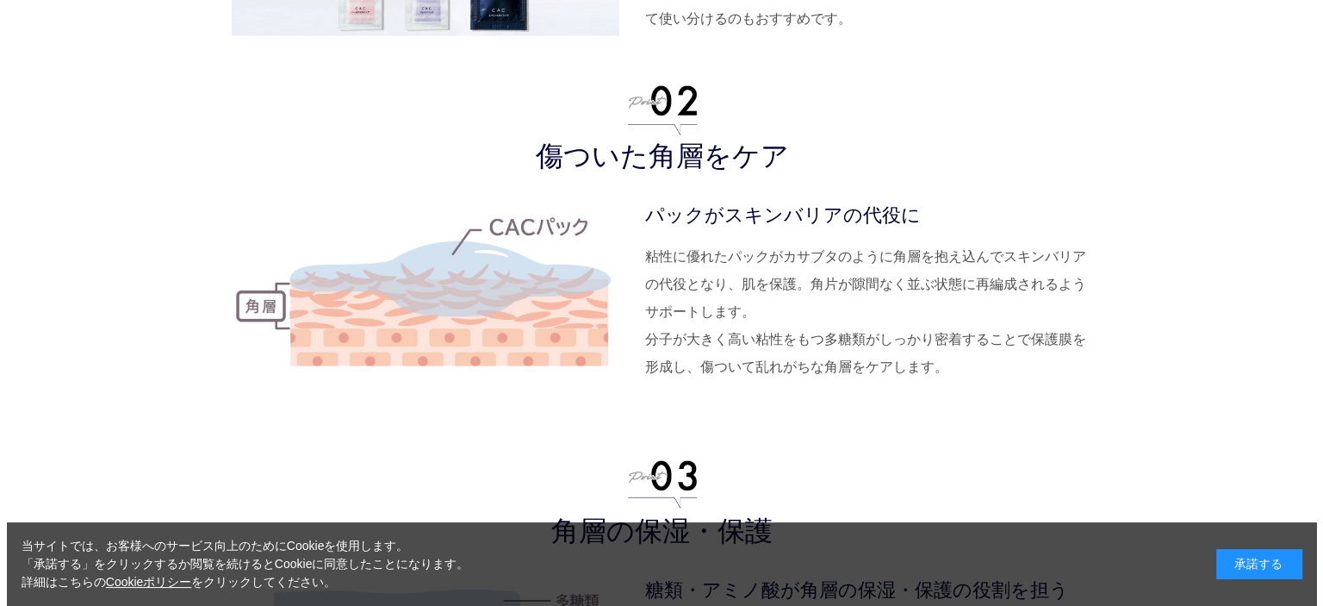
scroll to position [0, 0]
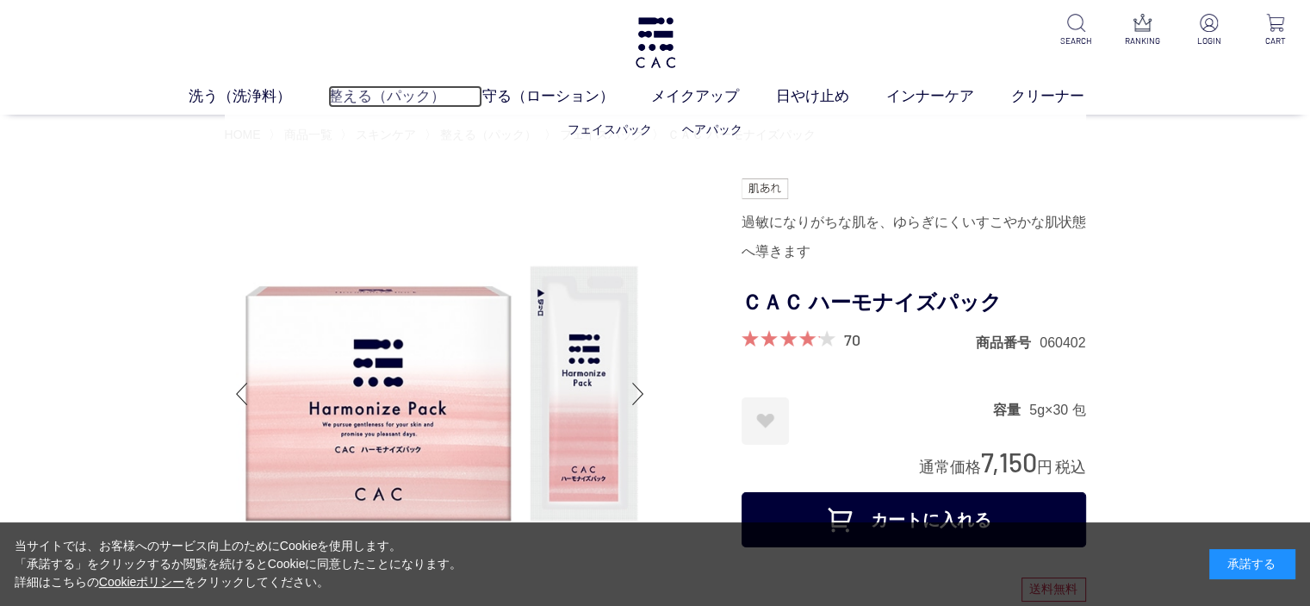
click at [344, 99] on link "整える（パック）" at bounding box center [405, 96] width 154 height 22
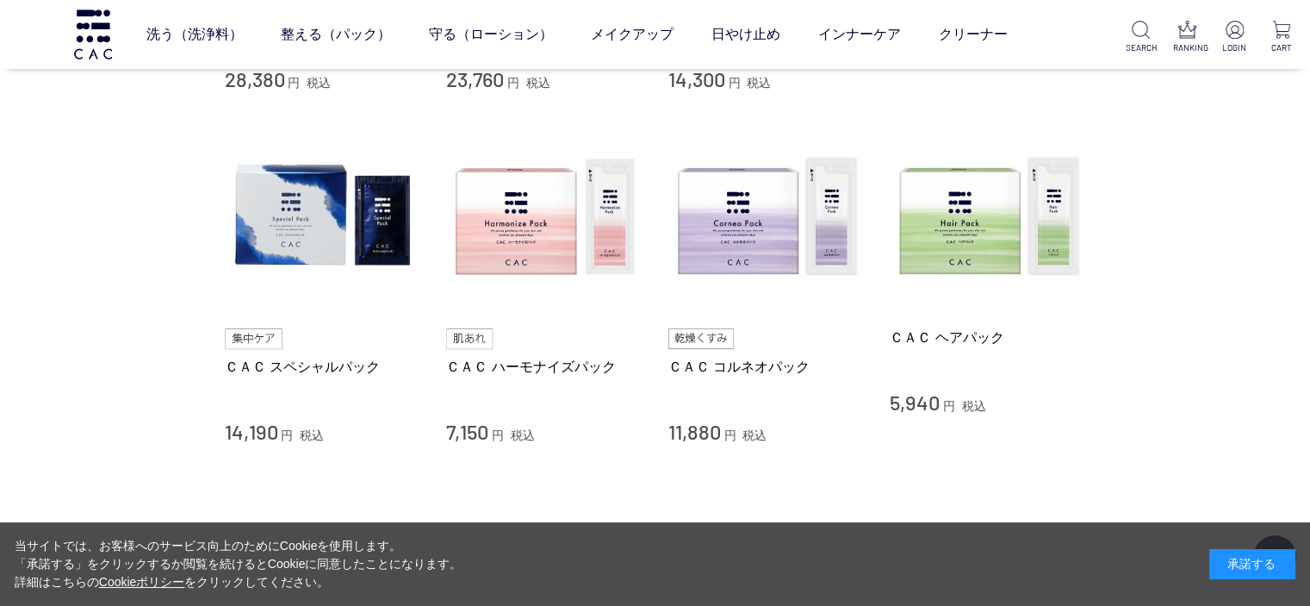
scroll to position [689, 0]
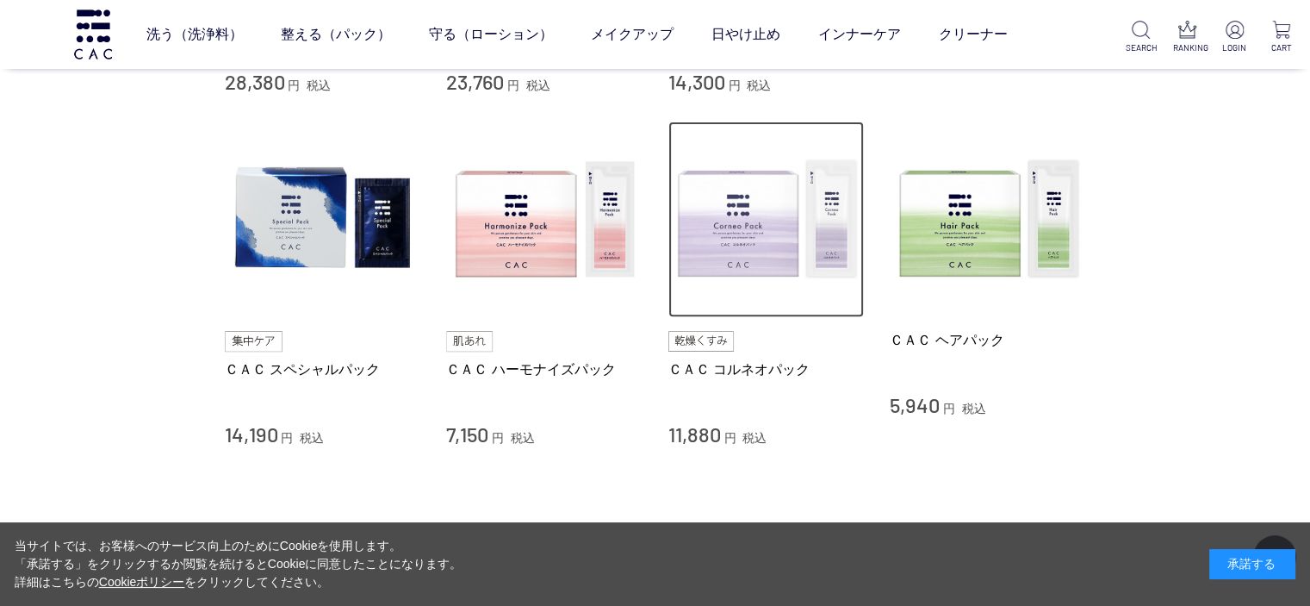
click at [730, 201] on img at bounding box center [767, 219] width 196 height 196
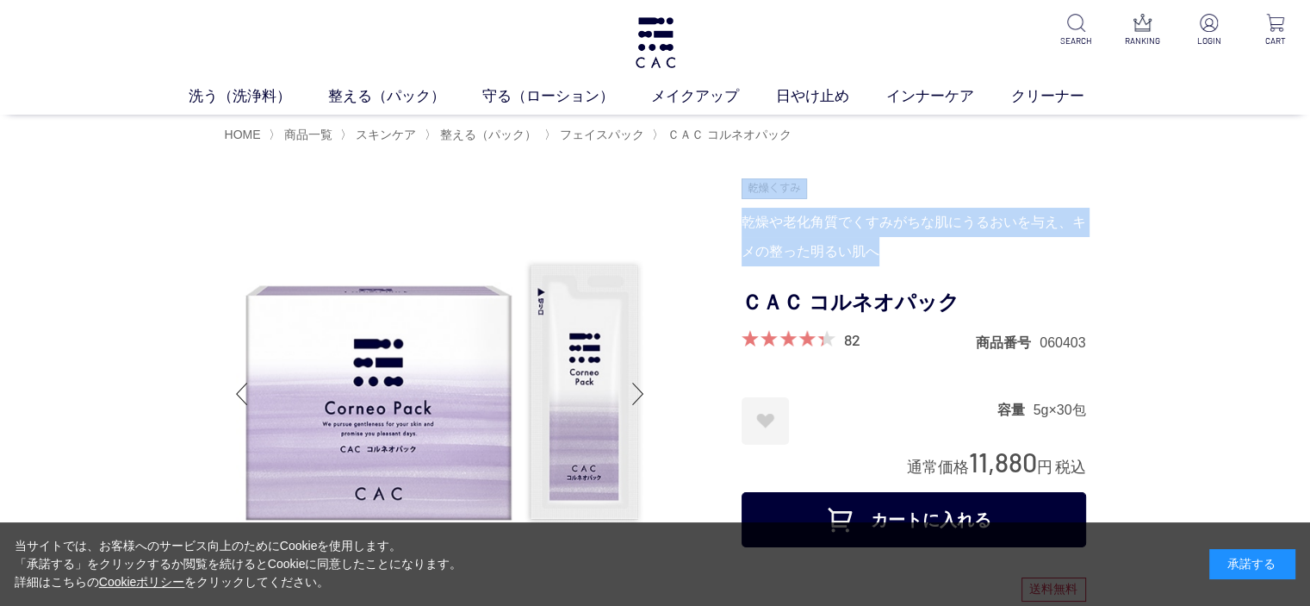
drag, startPoint x: 886, startPoint y: 252, endPoint x: 733, endPoint y: 226, distance: 154.8
copy div "乾燥や老化角質でくすみがちな肌にうるおいを与え、キメの整った明るい肌へ"
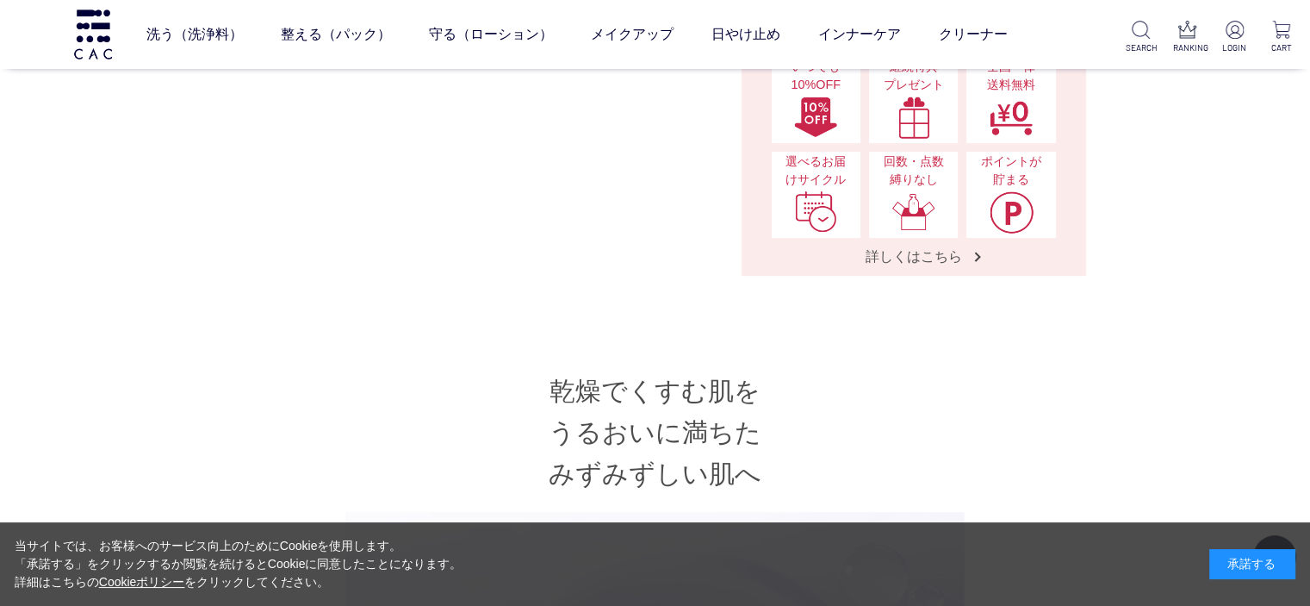
scroll to position [689, 0]
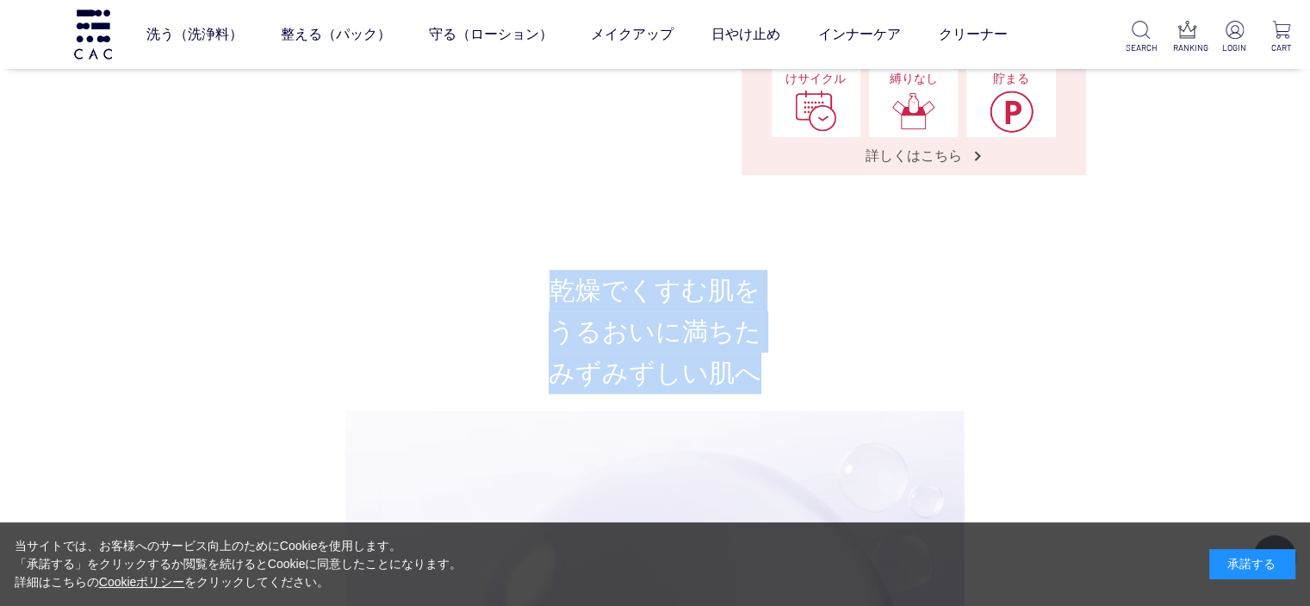
drag, startPoint x: 762, startPoint y: 371, endPoint x: 540, endPoint y: 299, distance: 232.9
click at [540, 299] on h2 "乾燥でくすむ肌を うるおいに満ちた みずみずしい肌へ" at bounding box center [655, 332] width 861 height 124
copy h2 "乾燥でくすむ肌を うるおいに満ちた みずみずしい肌へ"
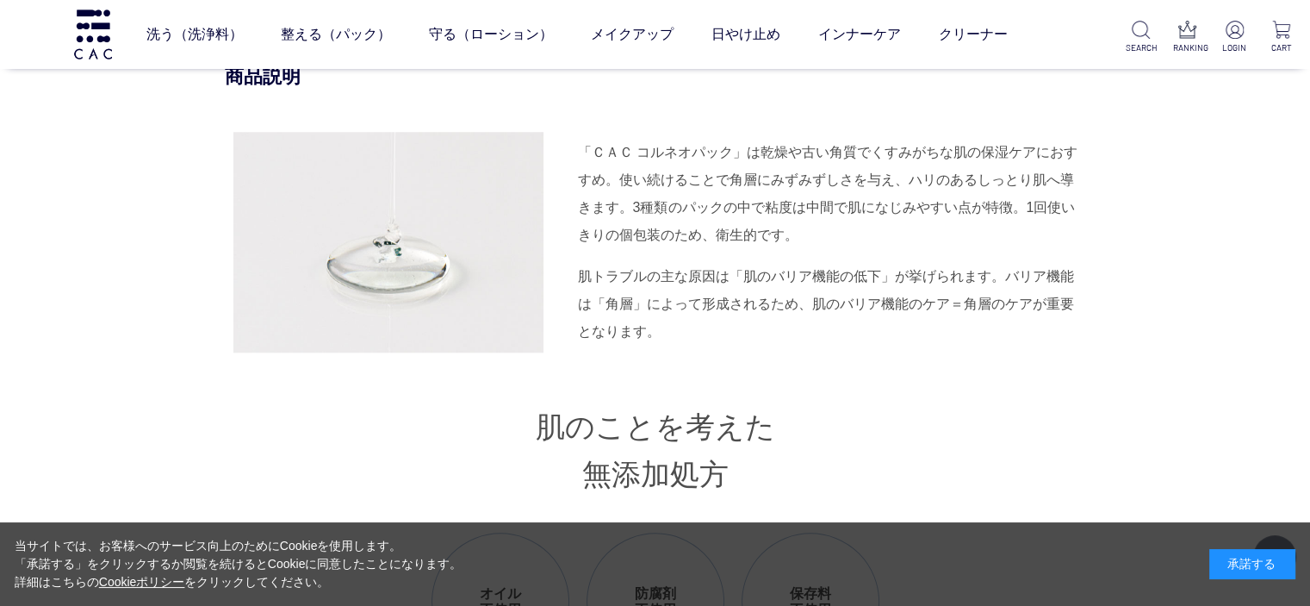
scroll to position [1637, 0]
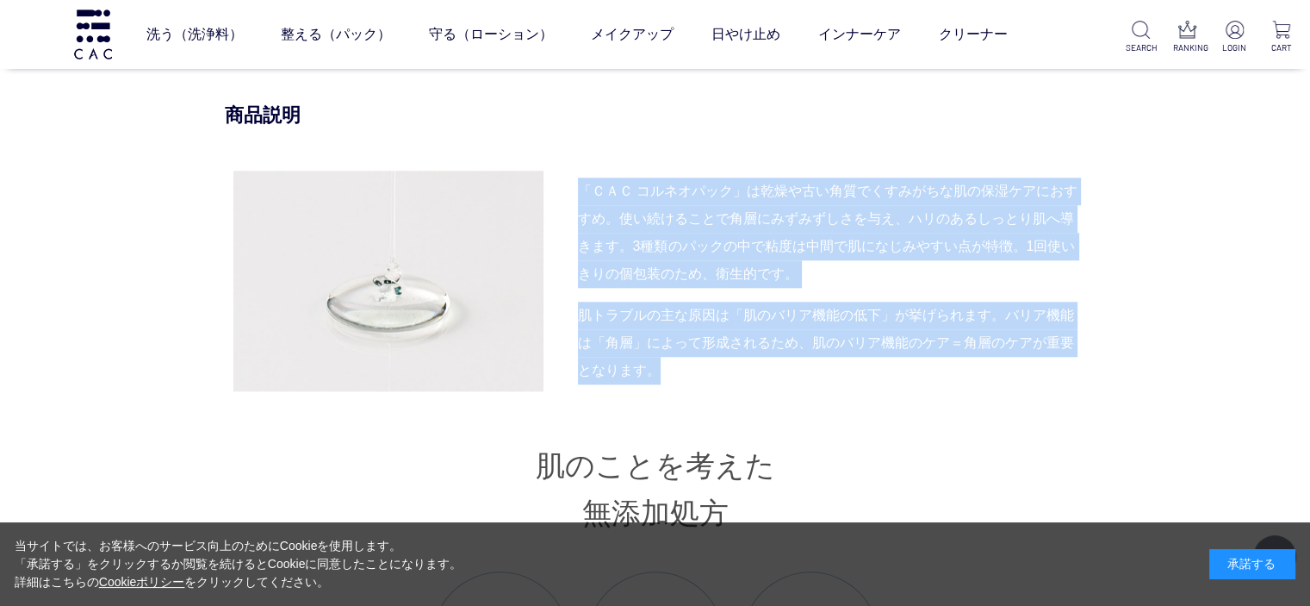
drag, startPoint x: 665, startPoint y: 371, endPoint x: 577, endPoint y: 187, distance: 204.2
click at [577, 187] on div "「ＣＡＣ コルネオパック」は乾燥や古い角質でくすみがちな肌の保湿ケアにおすすめ。使い続けることで角層にみずみずしさを与え、ハリのあるしっとり肌へ導きます。3種…" at bounding box center [655, 281] width 861 height 221
copy div "「ＣＡＣ コルネオパック」は乾燥や古い角質でくすみがちな肌の保湿ケアにおすすめ。使い続けることで角層にみずみずしさを与え、ハリのあるしっとり肌へ導きます。3種…"
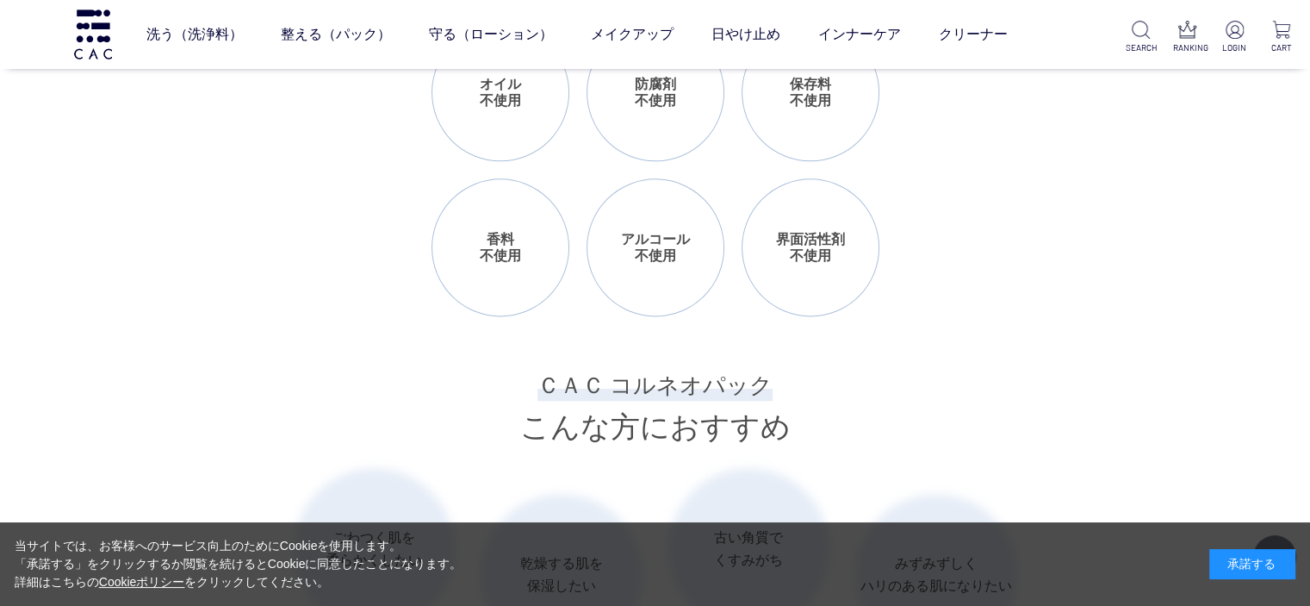
scroll to position [2240, 0]
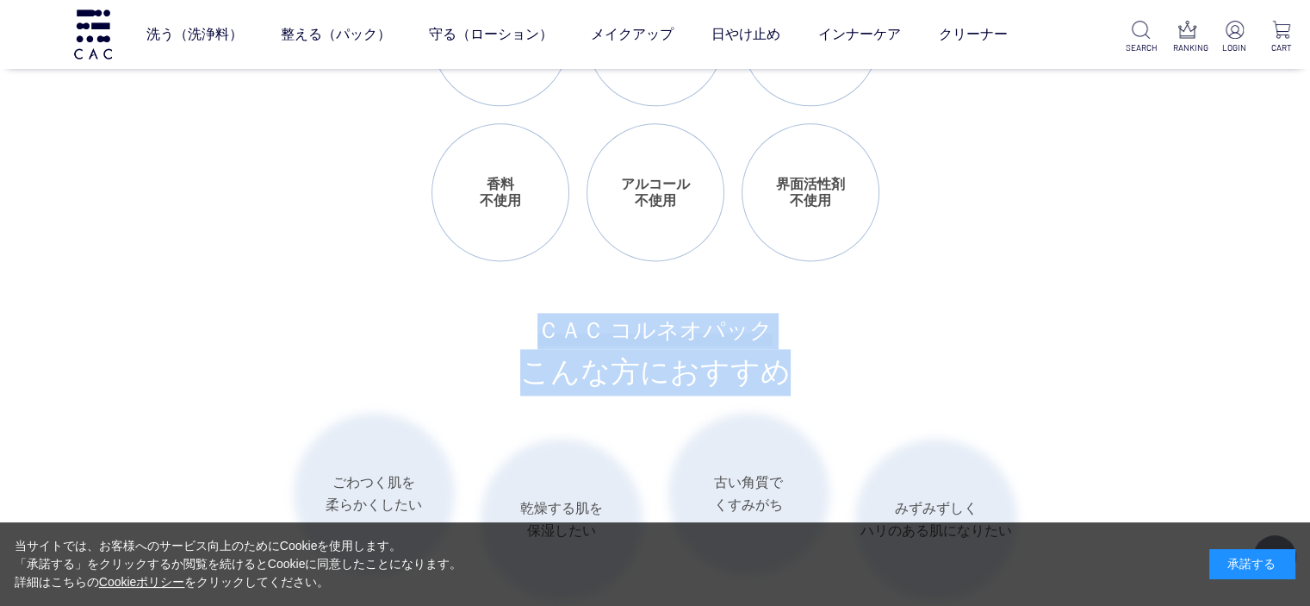
drag, startPoint x: 542, startPoint y: 323, endPoint x: 788, endPoint y: 365, distance: 250.0
click at [788, 365] on h3 "ＣＡＣ コルネオパック こんな方におすすめ" at bounding box center [655, 354] width 861 height 83
copy h3 "ＣＡＣ コルネオパック こんな方におすすめ"
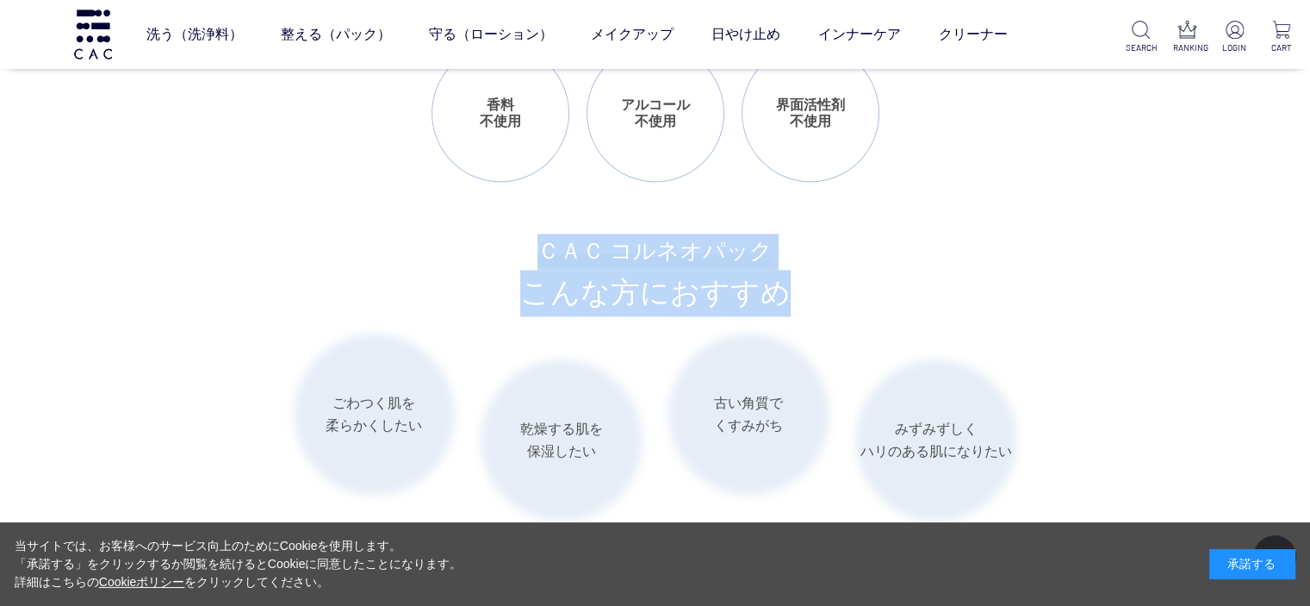
scroll to position [2412, 0]
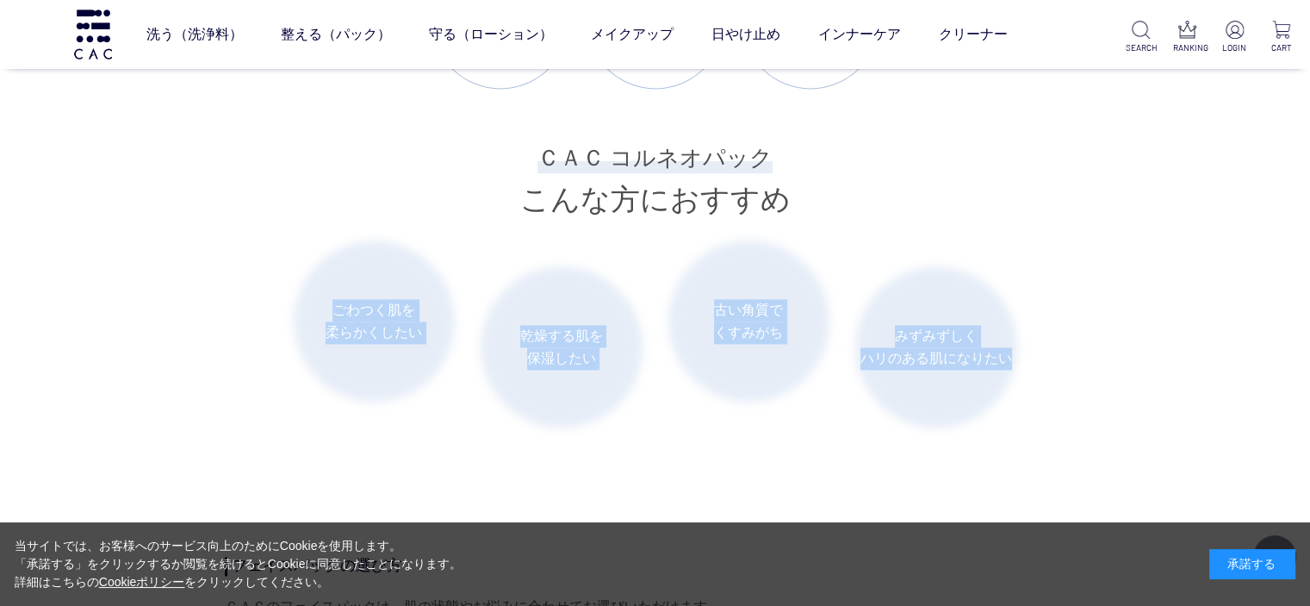
drag, startPoint x: 1019, startPoint y: 352, endPoint x: 330, endPoint y: 315, distance: 690.2
copy ul "ごわつく肌を 柔らかくしたい 乾燥する肌を 保湿したい 古い角質で くすみがち みずみずしく ハリのある肌になりたい"
